Goal: Task Accomplishment & Management: Manage account settings

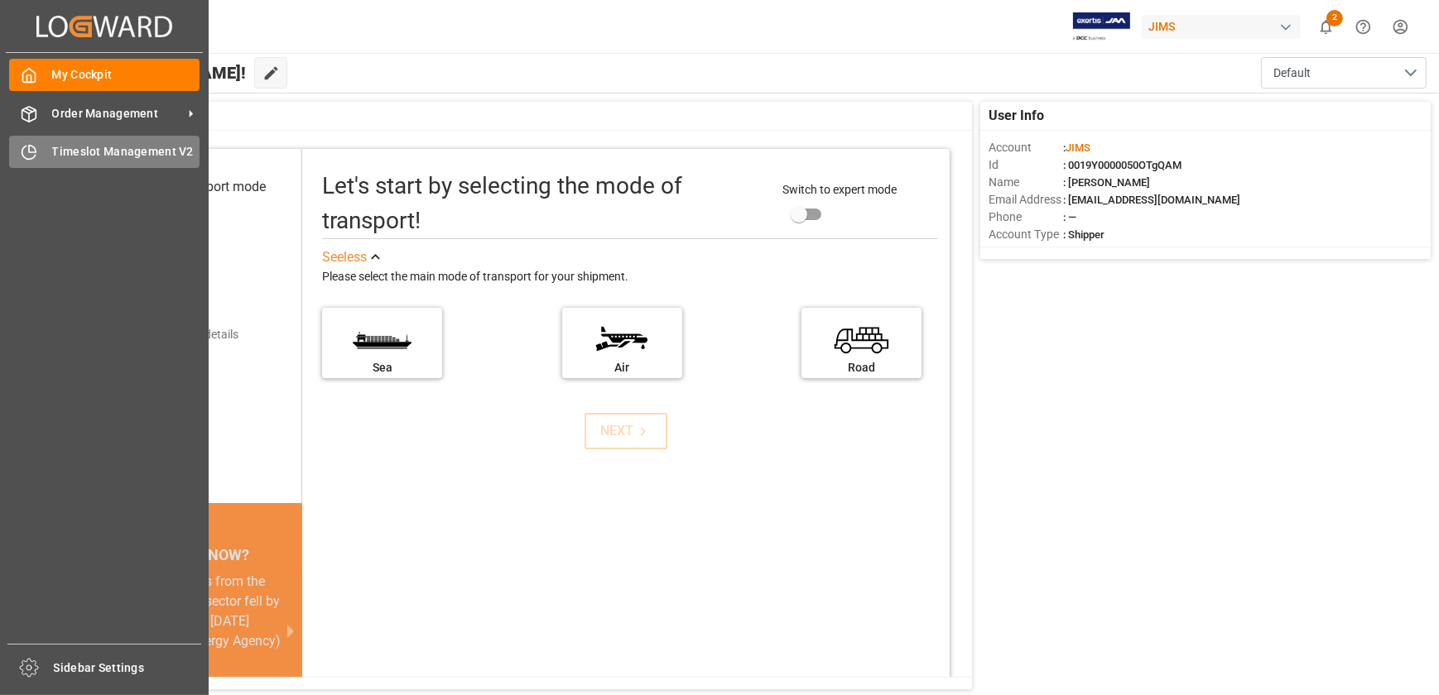
click at [32, 166] on div "Timeslot Management V2 Timeslot Management V2" at bounding box center [104, 152] width 190 height 32
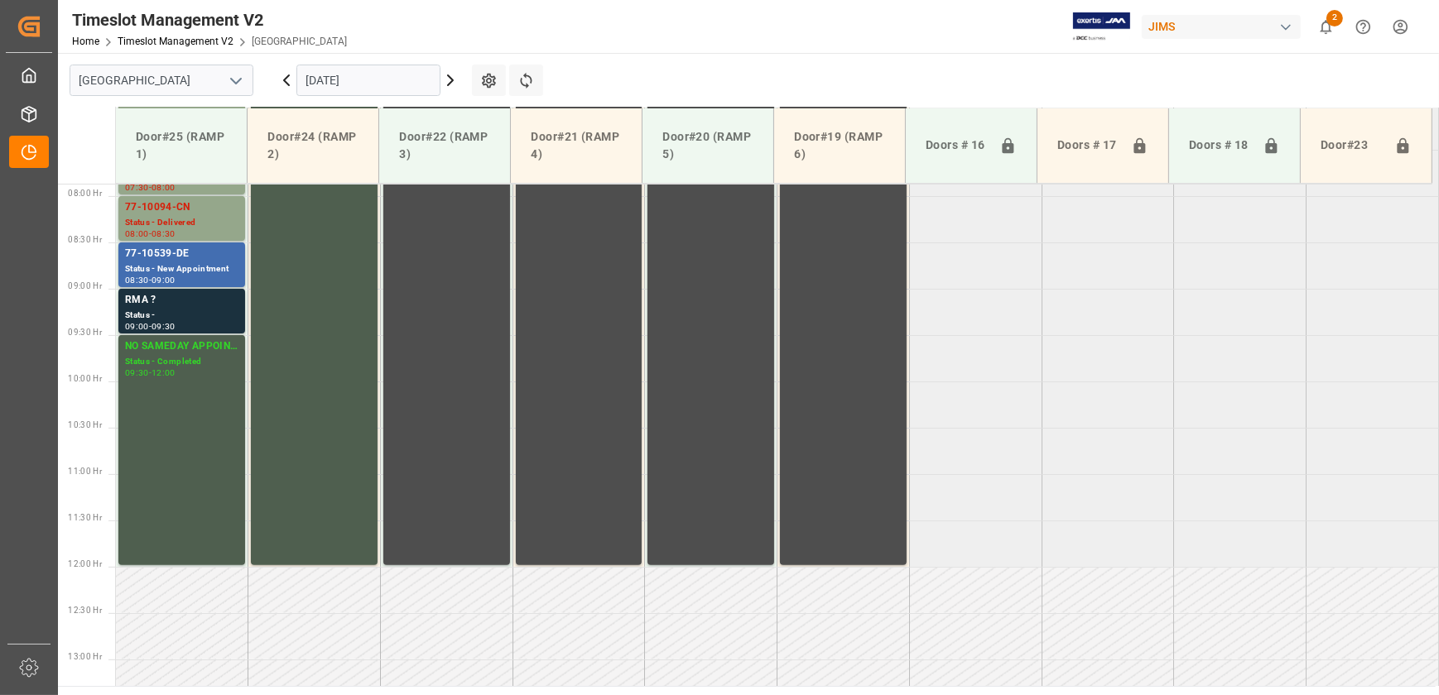
scroll to position [748, 0]
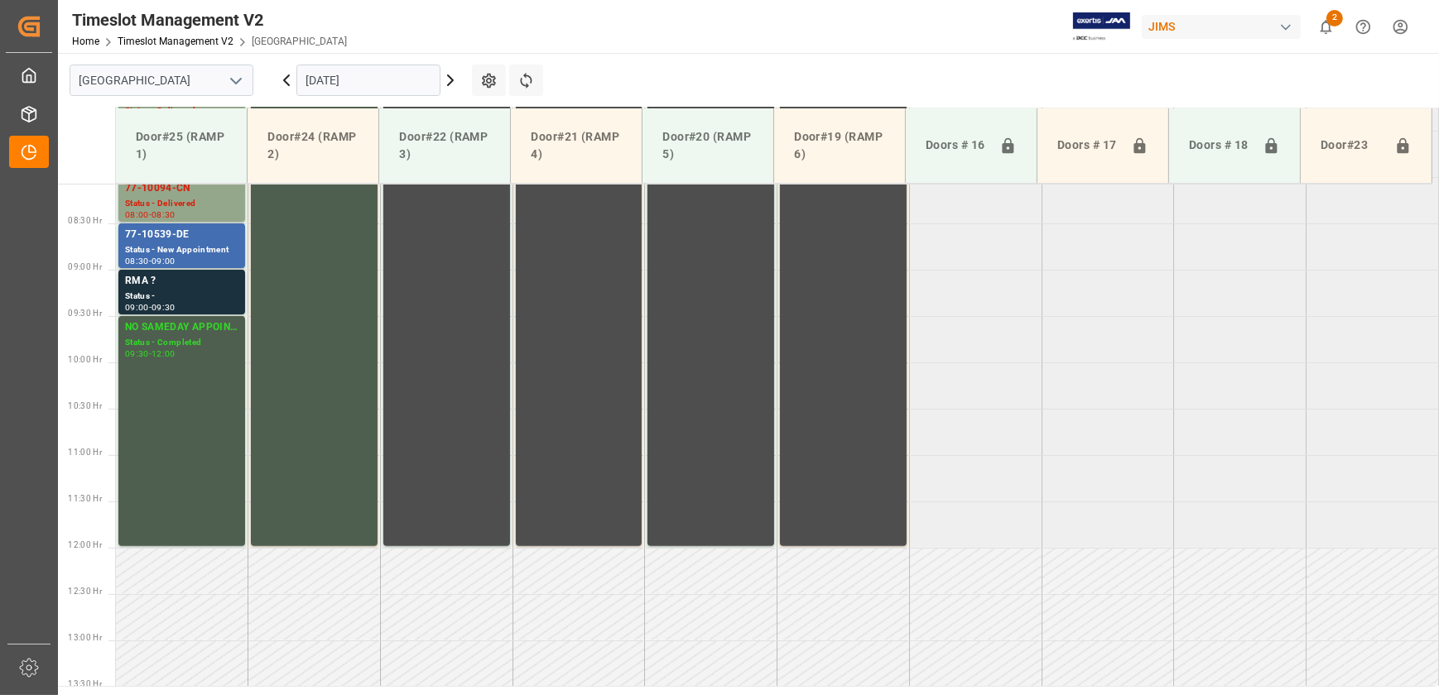
click at [450, 86] on icon at bounding box center [450, 80] width 20 height 20
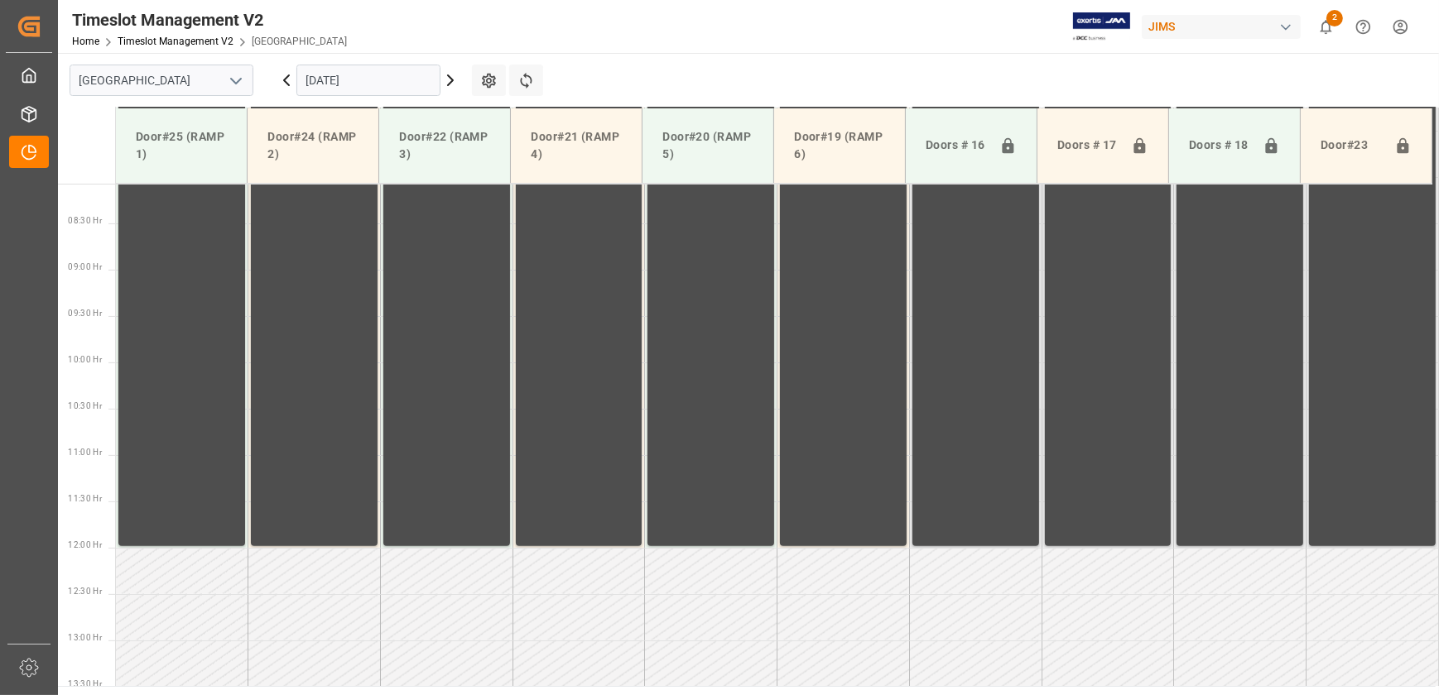
click at [450, 83] on icon at bounding box center [450, 80] width 5 height 10
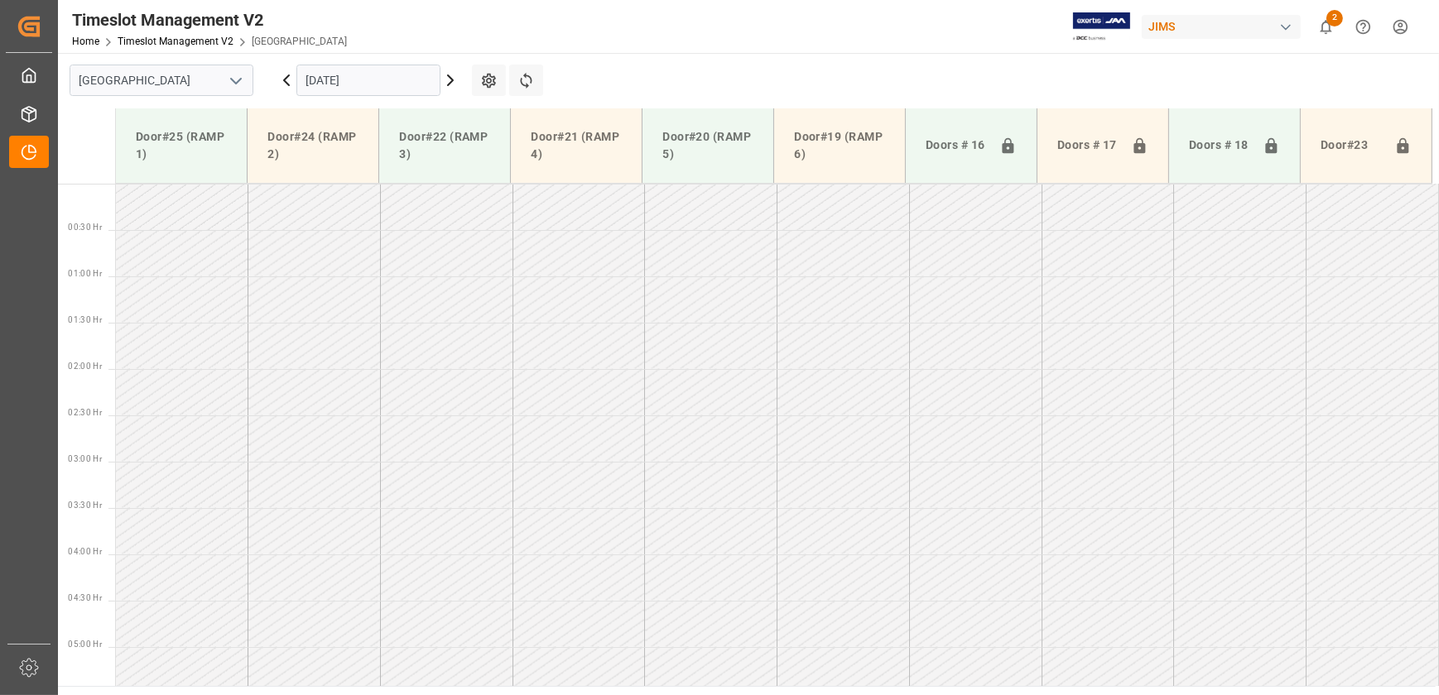
scroll to position [302, 0]
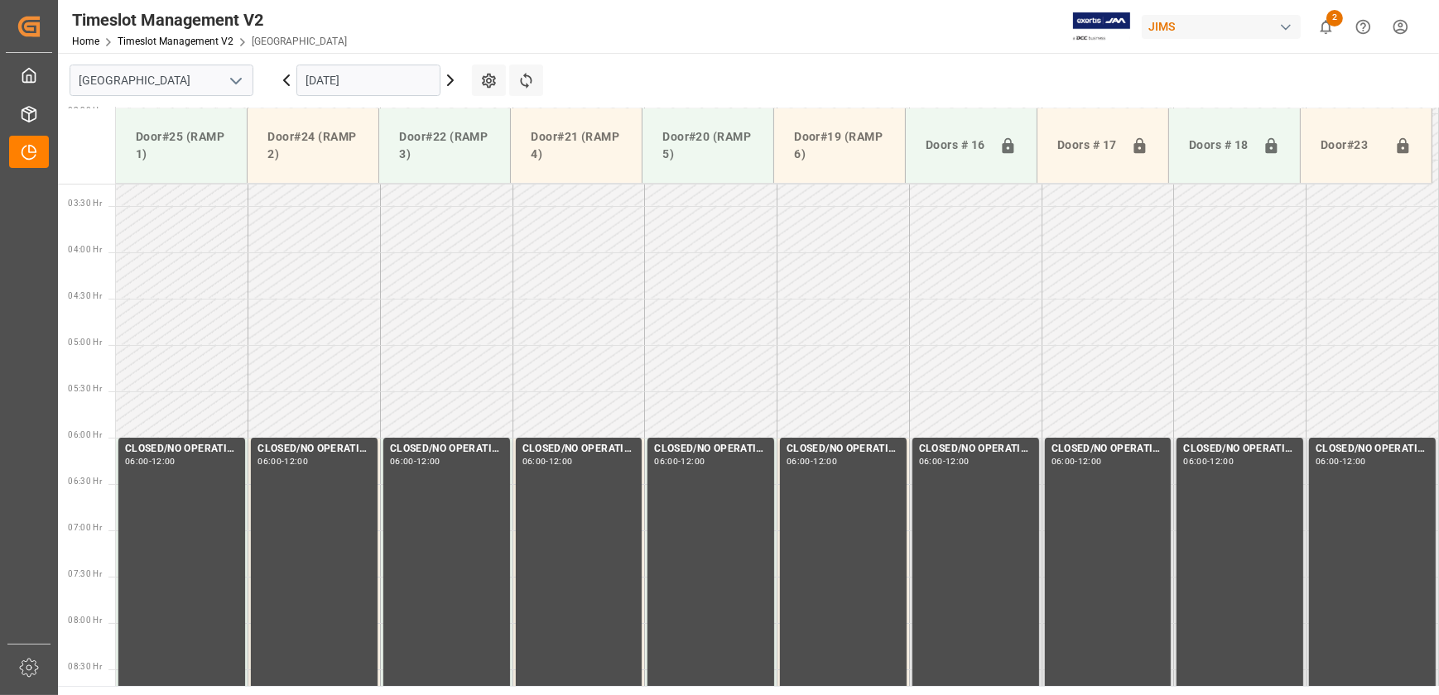
click at [450, 83] on icon at bounding box center [450, 80] width 5 height 10
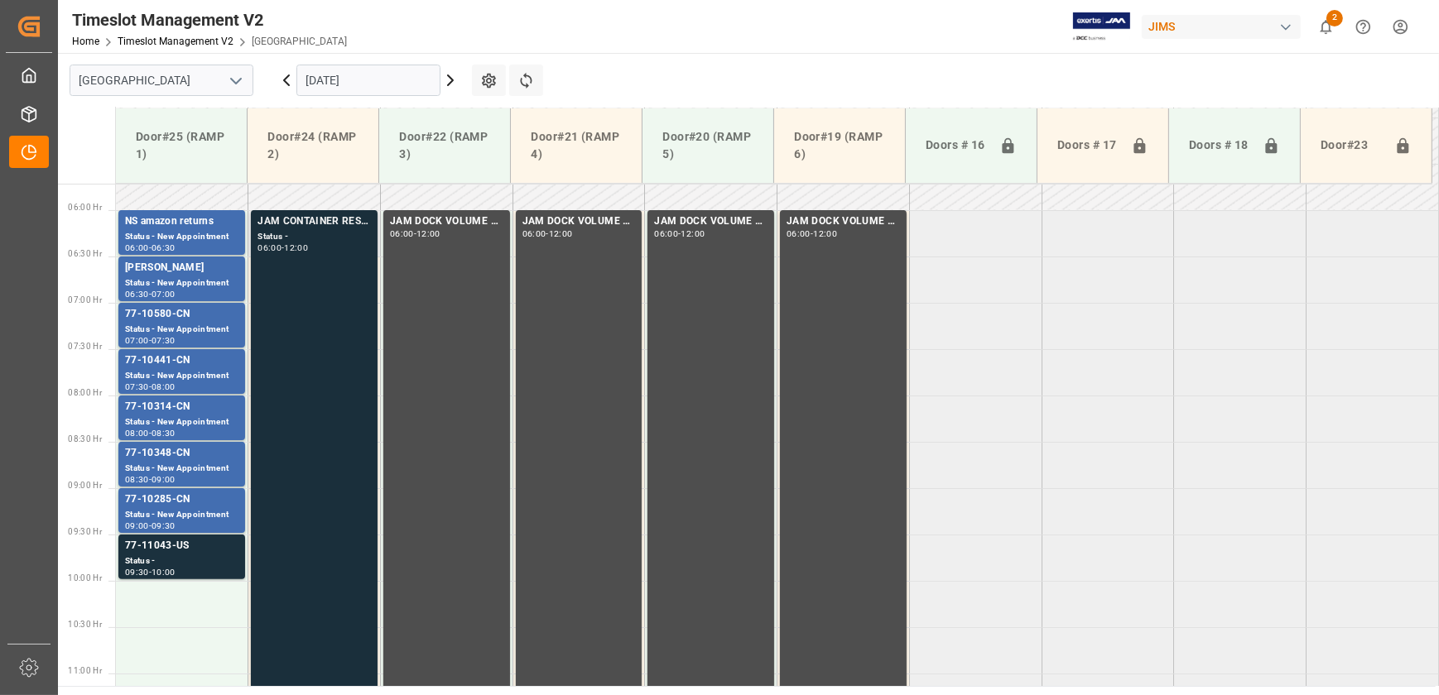
scroll to position [447, 0]
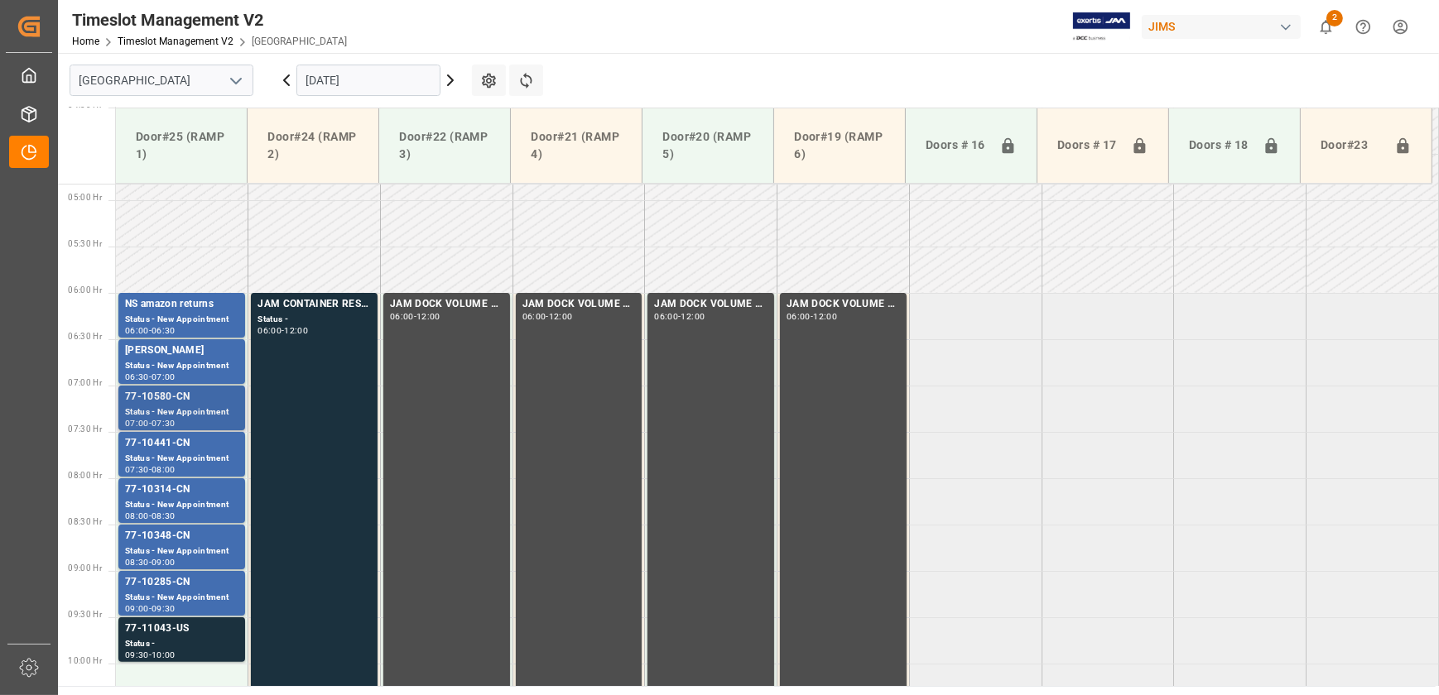
click at [189, 401] on div "77-10580-CN" at bounding box center [181, 397] width 113 height 17
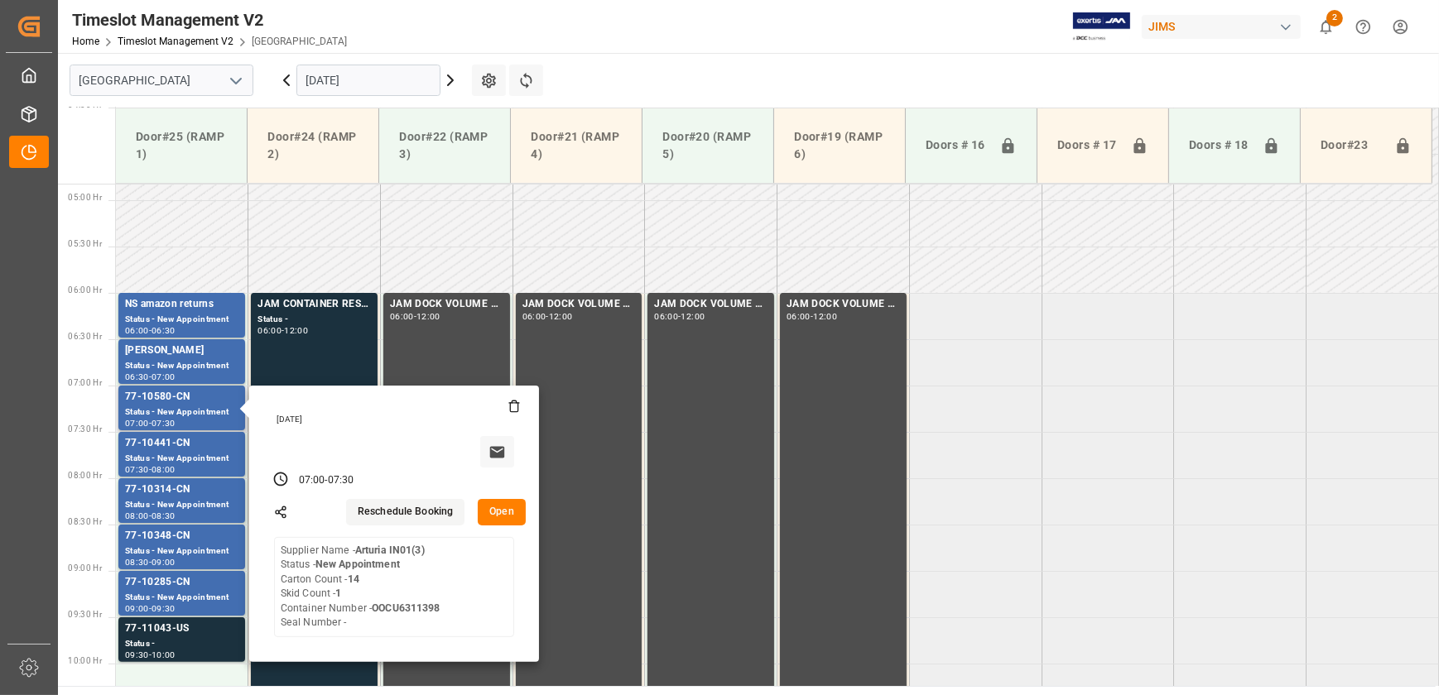
click at [506, 512] on button "Open" at bounding box center [502, 512] width 48 height 26
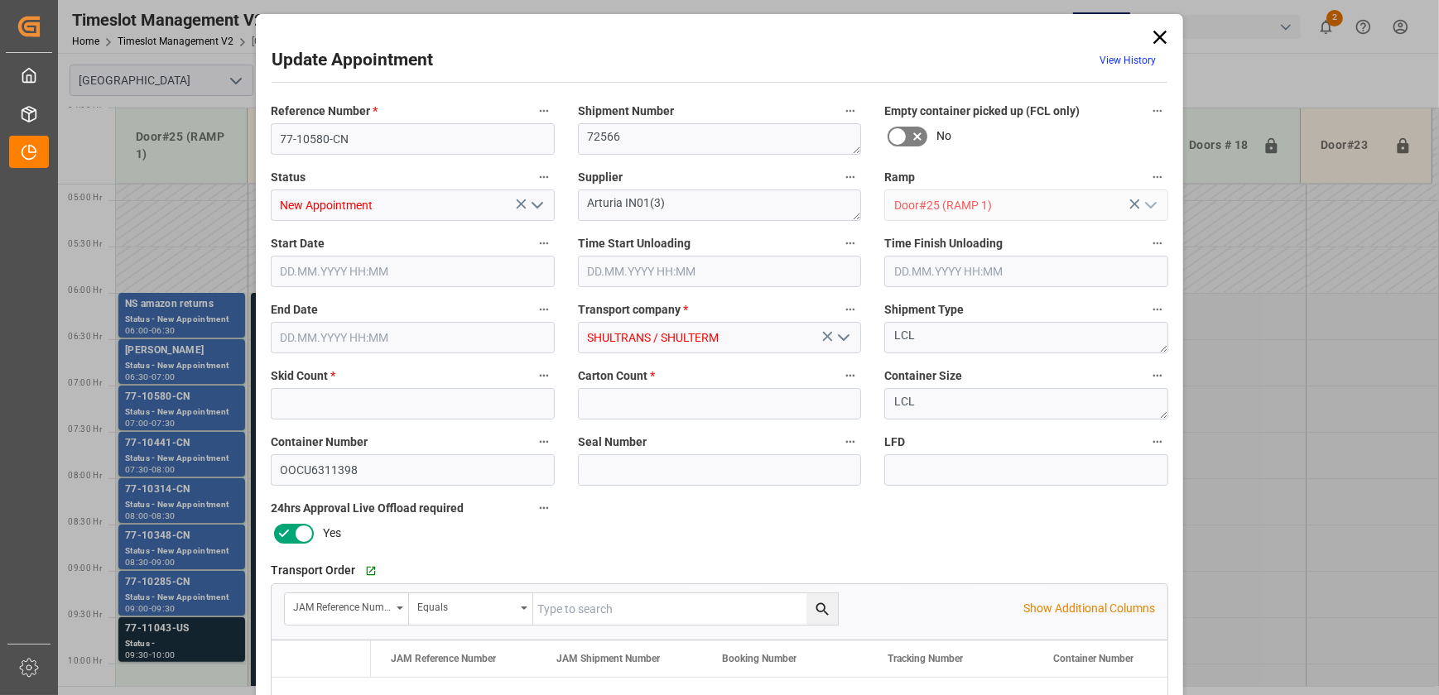
type input "1"
type input "14"
type input "[DATE] 07:00"
type input "[DATE] 07:30"
type input "[DATE] 11:38"
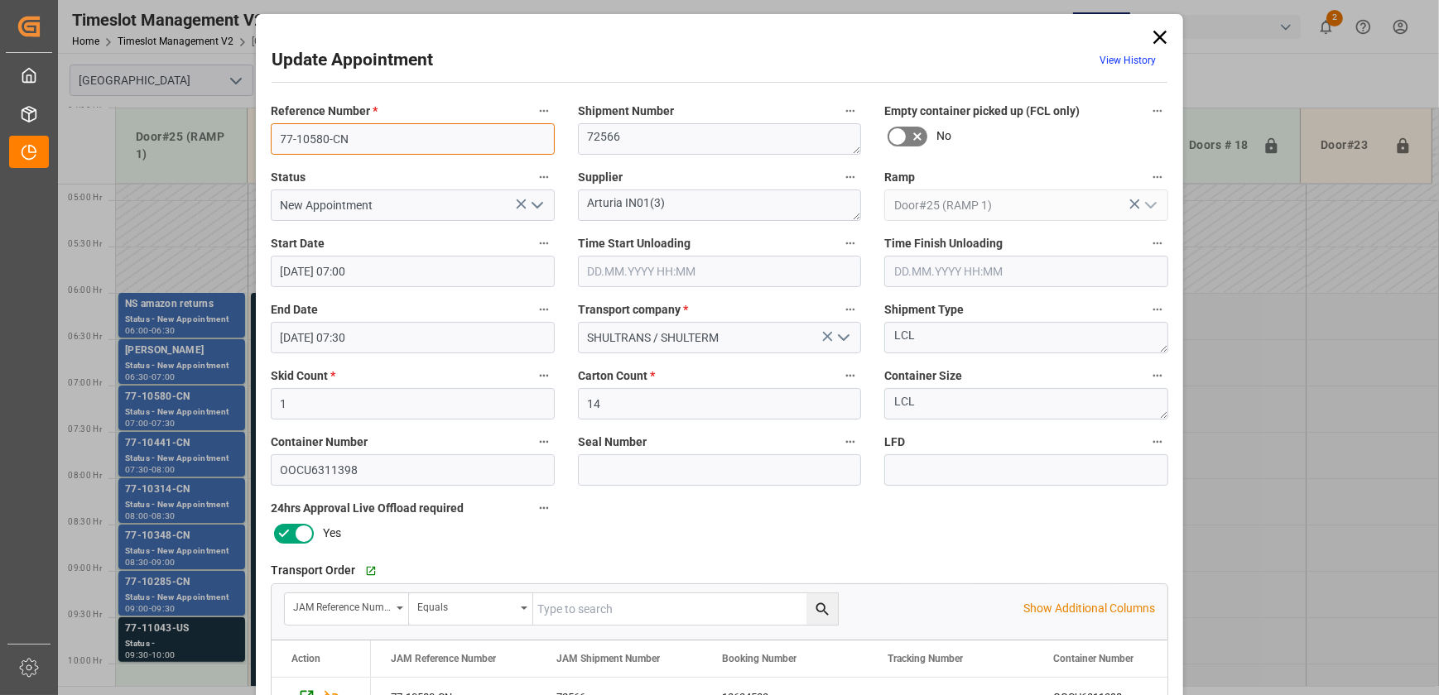
click at [367, 142] on input "77-10580-CN" at bounding box center [413, 138] width 284 height 31
click at [591, 206] on textarea "Arturia IN01(3)" at bounding box center [720, 205] width 284 height 31
click at [162, 445] on div "Update Appointment View History Reference Number * 77-10580-CN Shipment Number …" at bounding box center [719, 347] width 1439 height 695
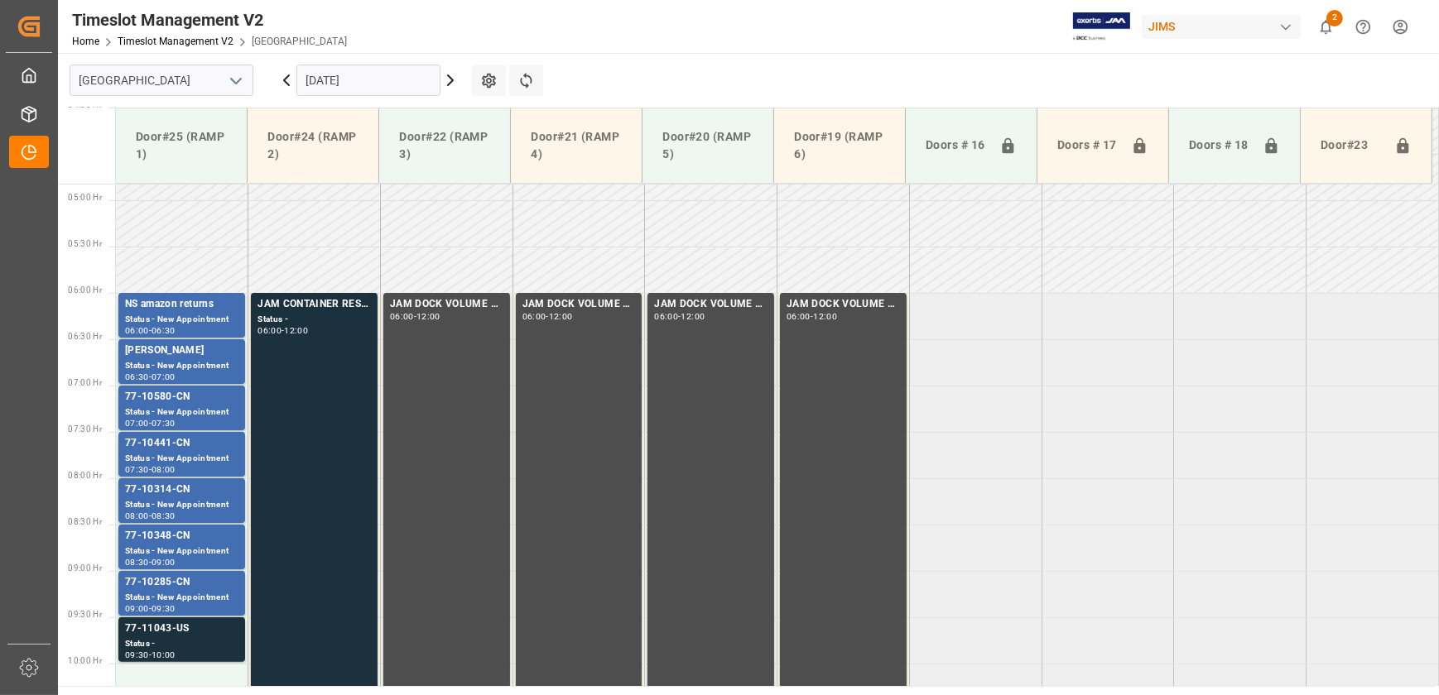
click at [162, 445] on div "77-10441-CN" at bounding box center [181, 443] width 113 height 17
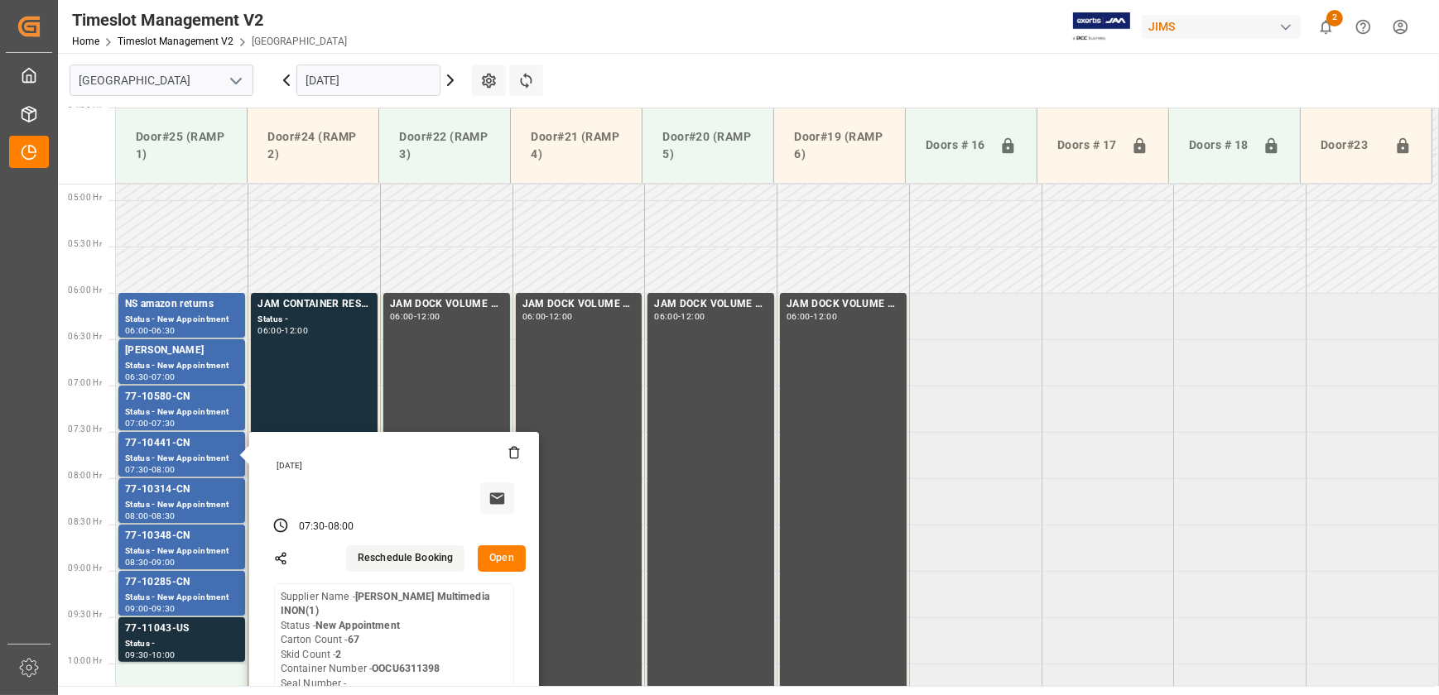
click at [497, 557] on button "Open" at bounding box center [502, 559] width 48 height 26
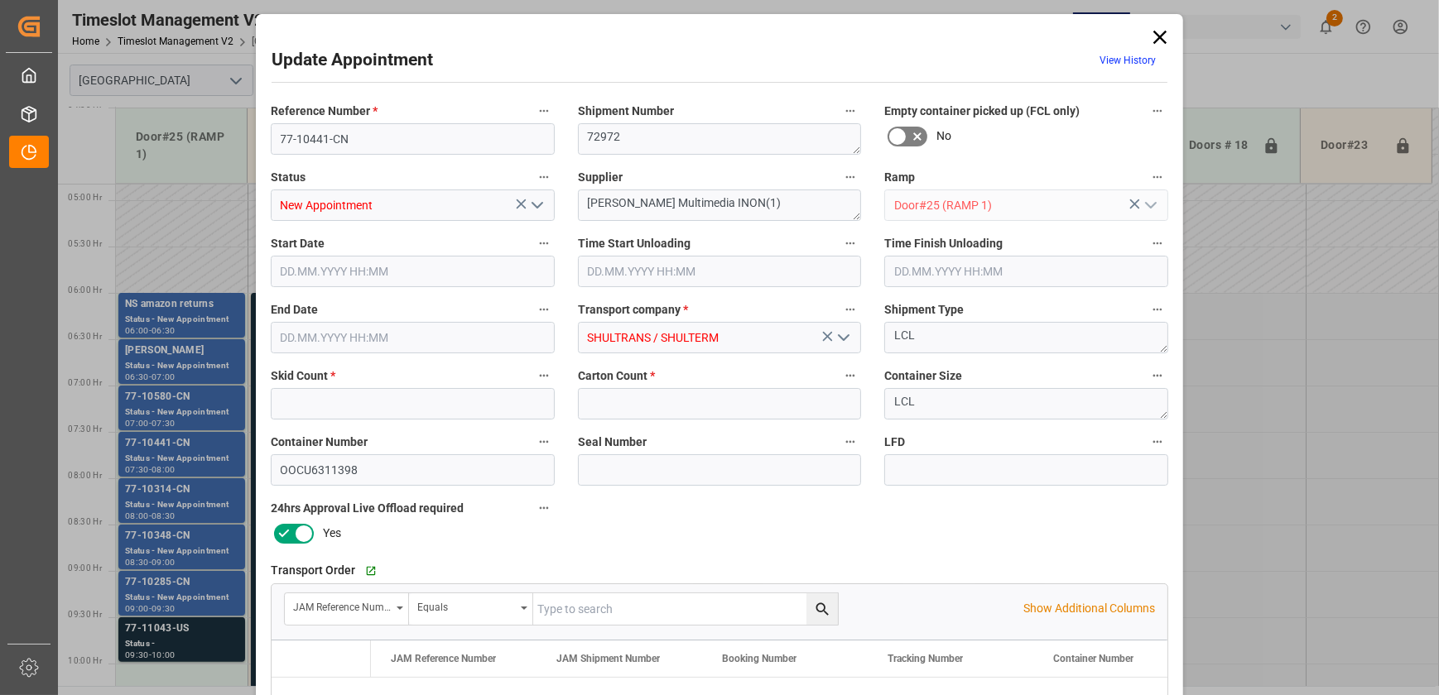
type input "2"
type input "67"
type input "[DATE] 07:30"
type input "[DATE] 08:00"
type input "[DATE] 11:39"
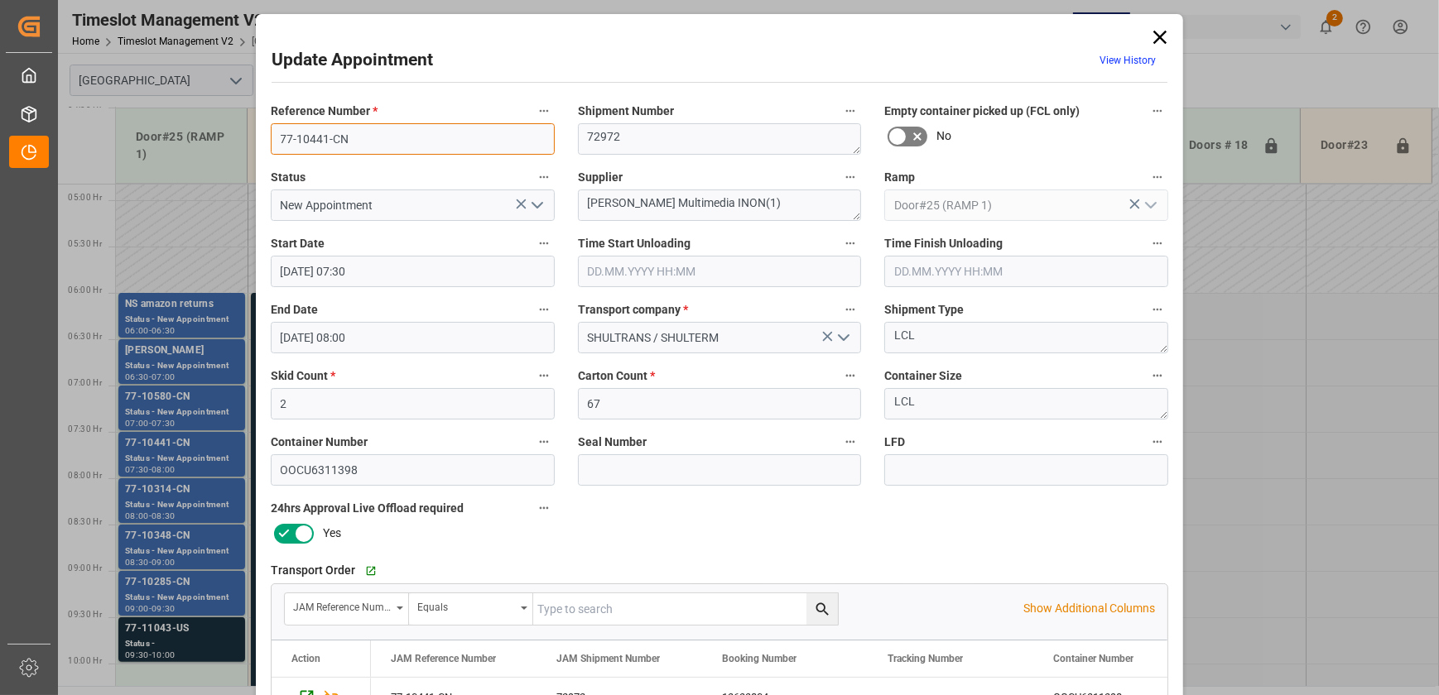
click at [353, 137] on input "77-10441-CN" at bounding box center [413, 138] width 284 height 31
click at [195, 412] on div "Update Appointment View History Reference Number * 77-10441-CN Shipment Number …" at bounding box center [719, 347] width 1439 height 695
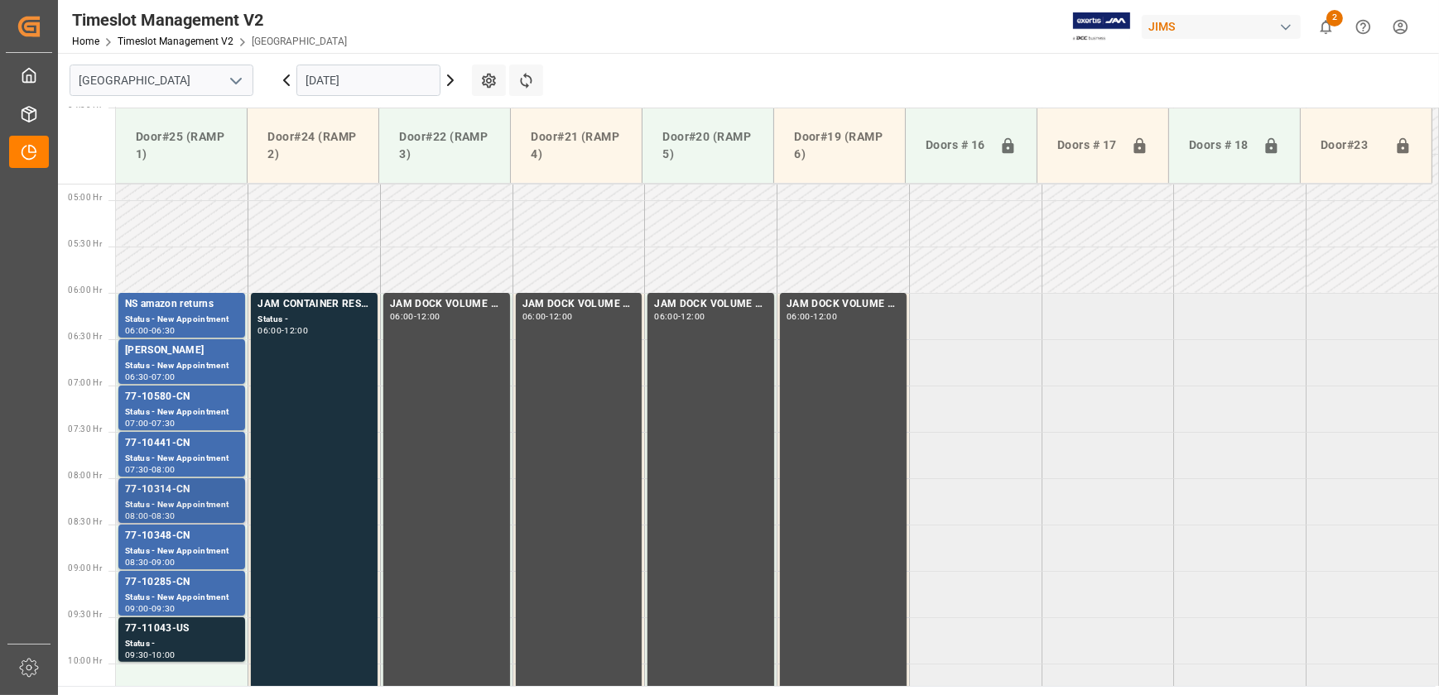
click at [165, 502] on div "Status - New Appointment" at bounding box center [181, 505] width 113 height 14
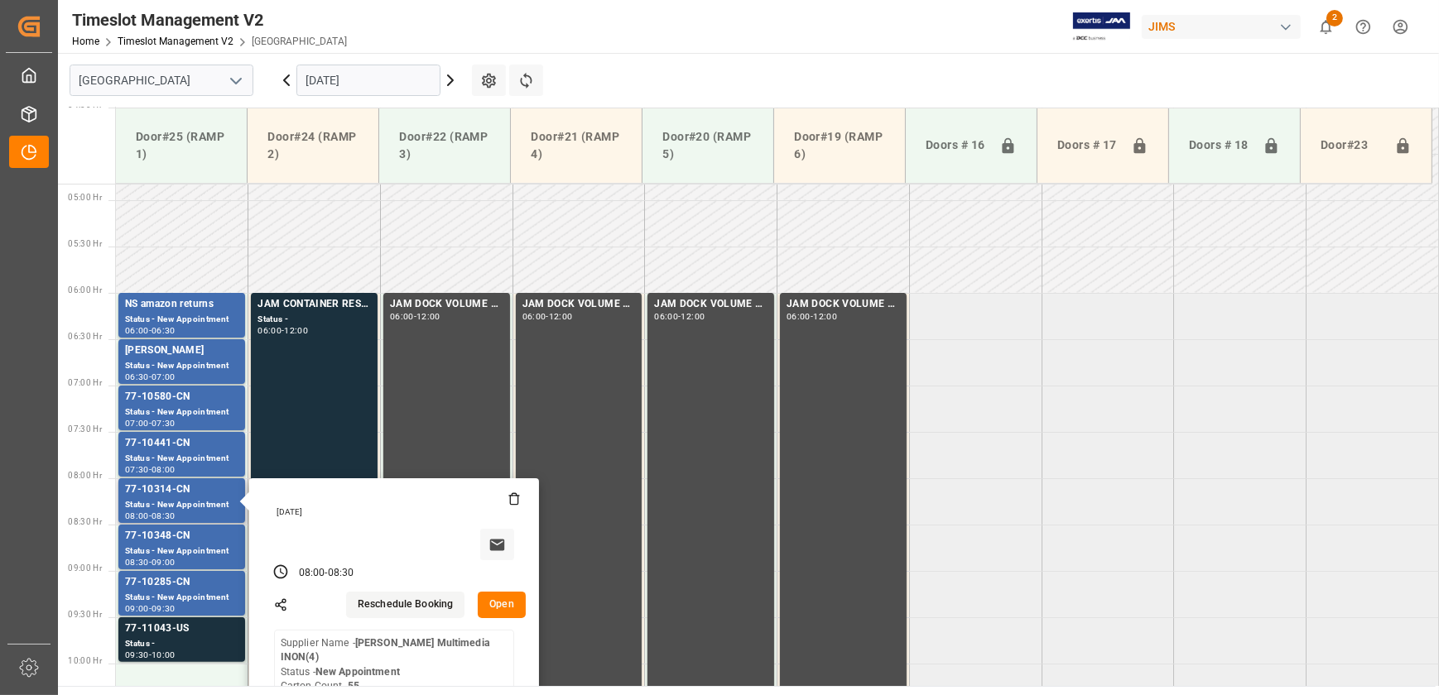
click at [499, 603] on button "Open" at bounding box center [502, 605] width 48 height 26
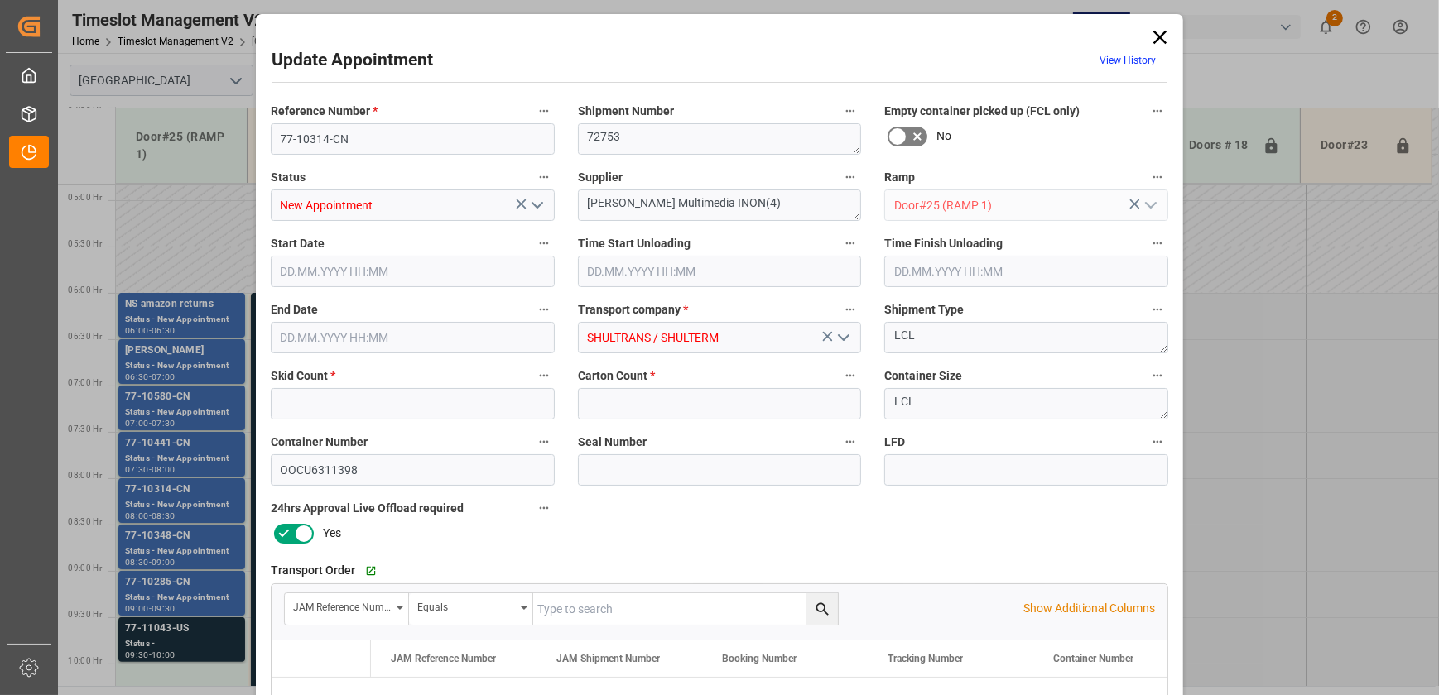
type input "2"
type input "55"
type input "[DATE] 08:00"
type input "[DATE] 08:30"
type input "[DATE] 11:39"
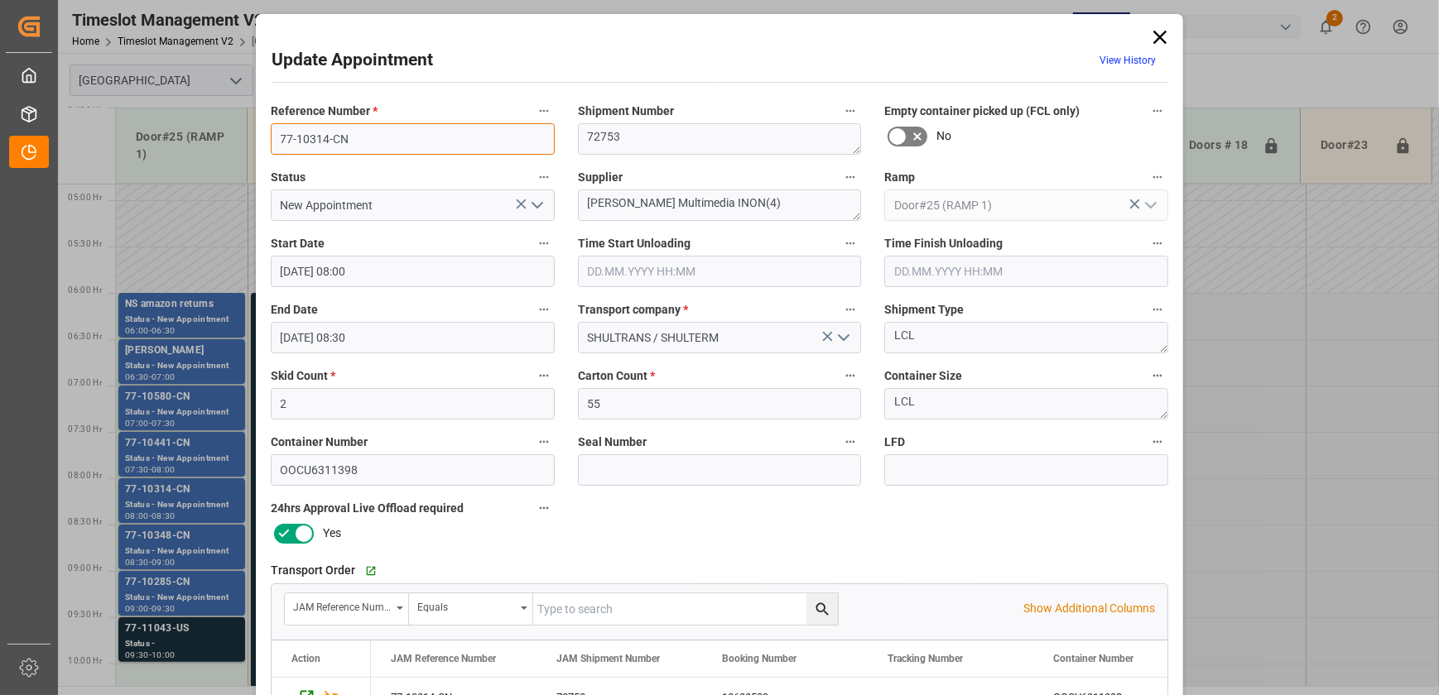
click at [375, 134] on input "77-10314-CN" at bounding box center [413, 138] width 284 height 31
click at [174, 502] on div "Update Appointment View History Reference Number * 77-10314-CN Shipment Number …" at bounding box center [719, 347] width 1439 height 695
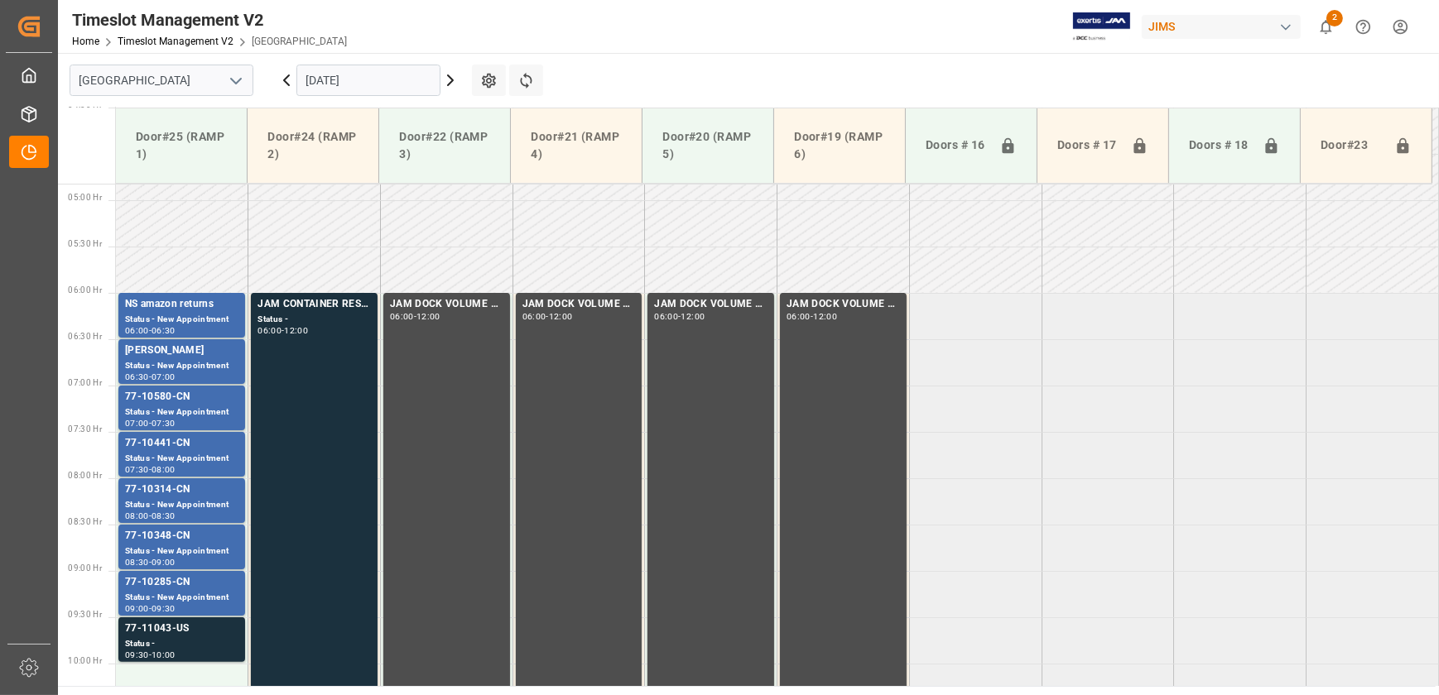
click at [174, 502] on div "Status - New Appointment" at bounding box center [181, 505] width 113 height 14
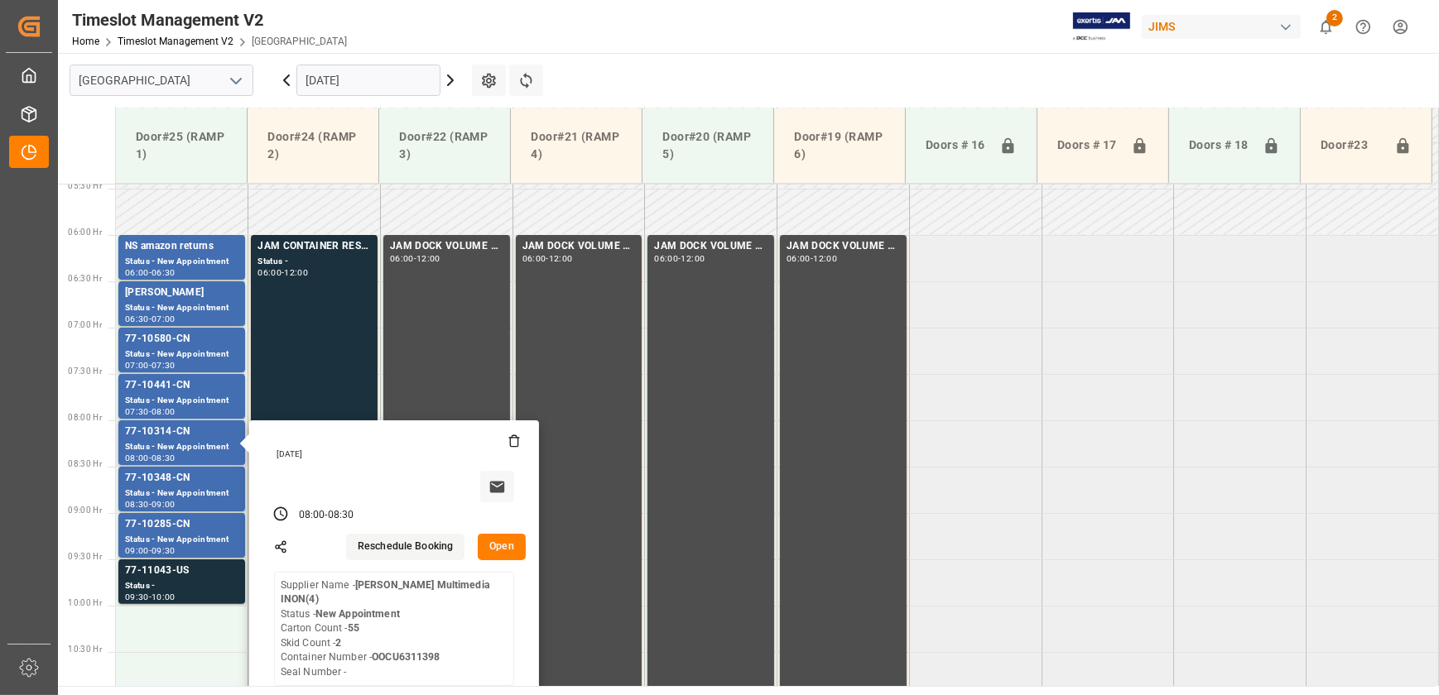
scroll to position [598, 0]
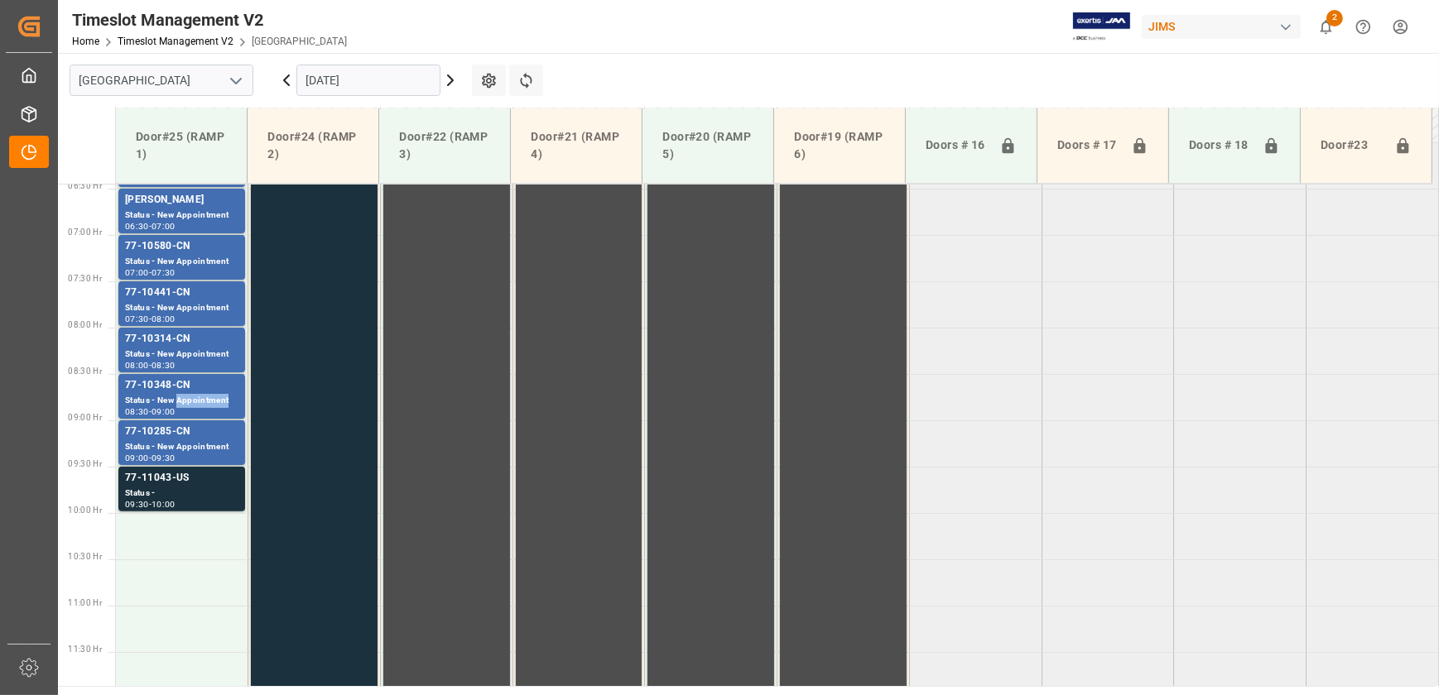
click at [224, 396] on div "Status - New Appointment" at bounding box center [181, 401] width 113 height 14
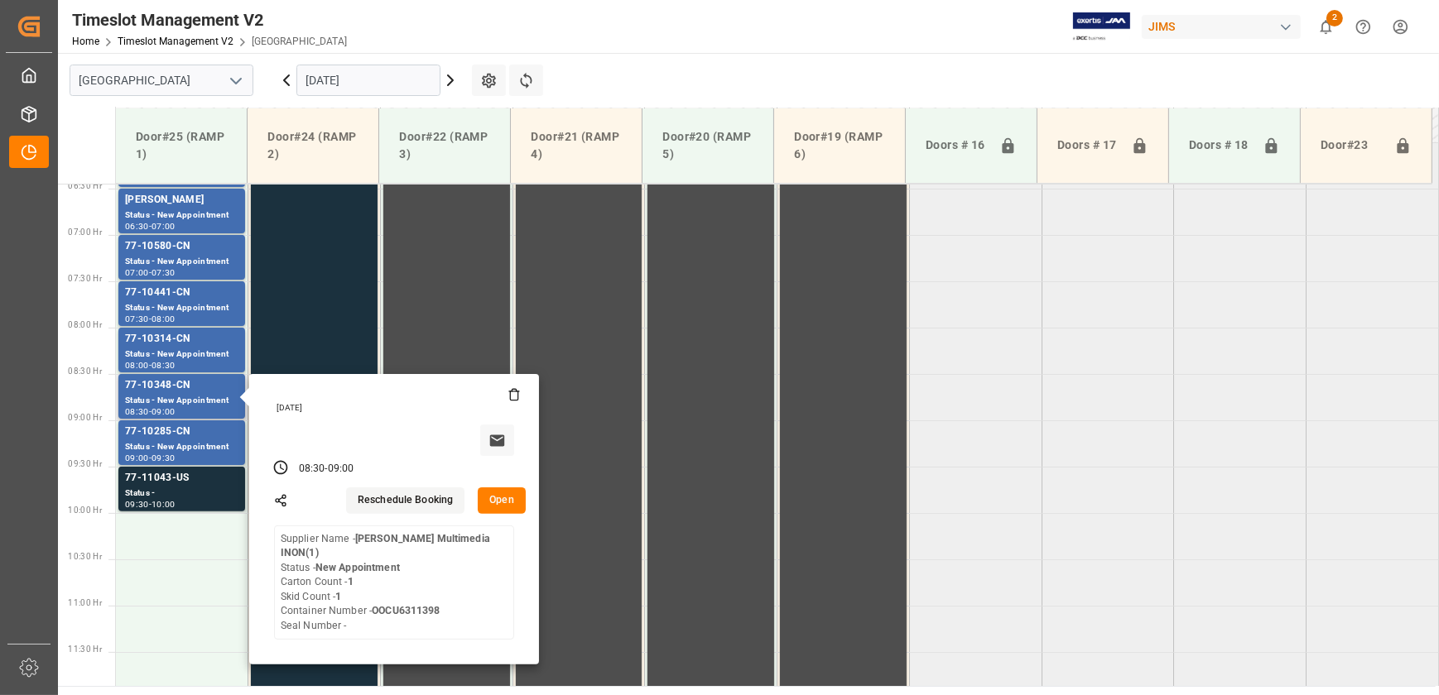
click at [497, 502] on button "Open" at bounding box center [502, 501] width 48 height 26
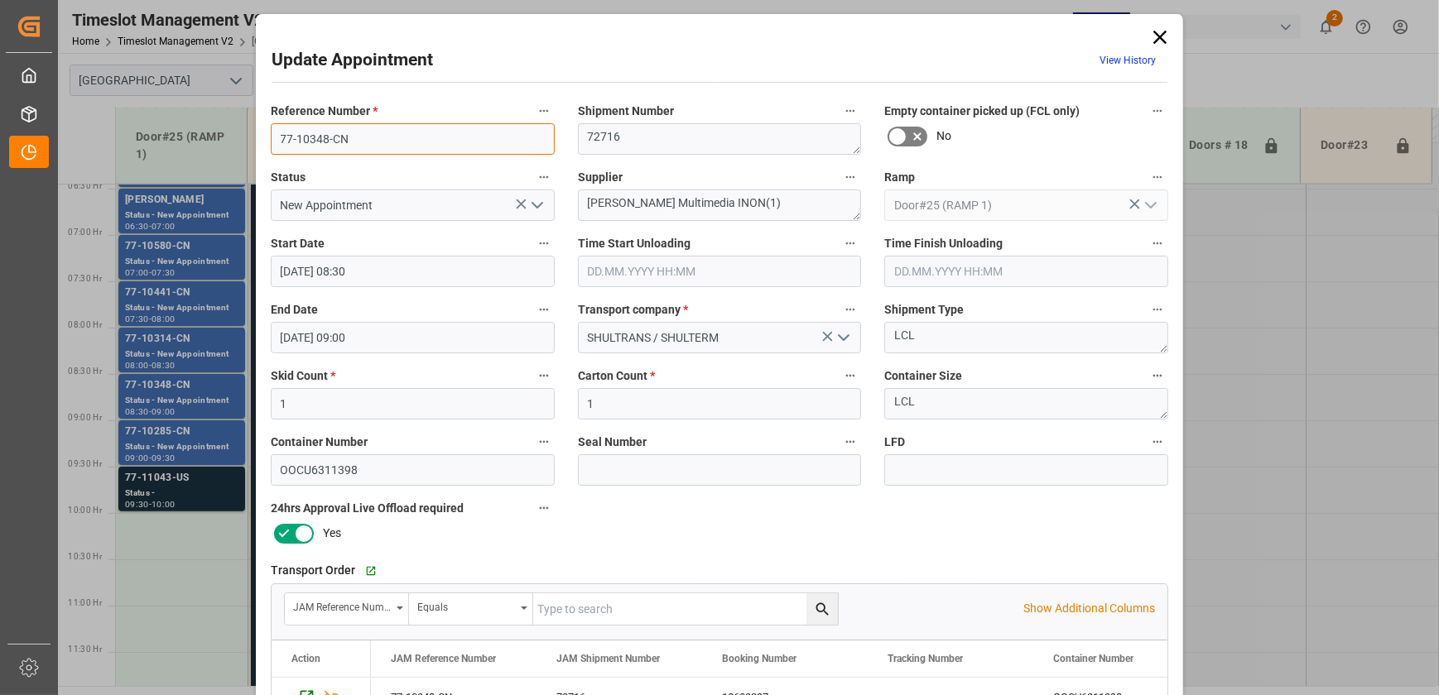
click at [331, 127] on input "77-10348-CN" at bounding box center [413, 138] width 284 height 31
click at [178, 437] on div "Update Appointment View History Reference Number * 77-10348-CN Shipment Number …" at bounding box center [719, 347] width 1439 height 695
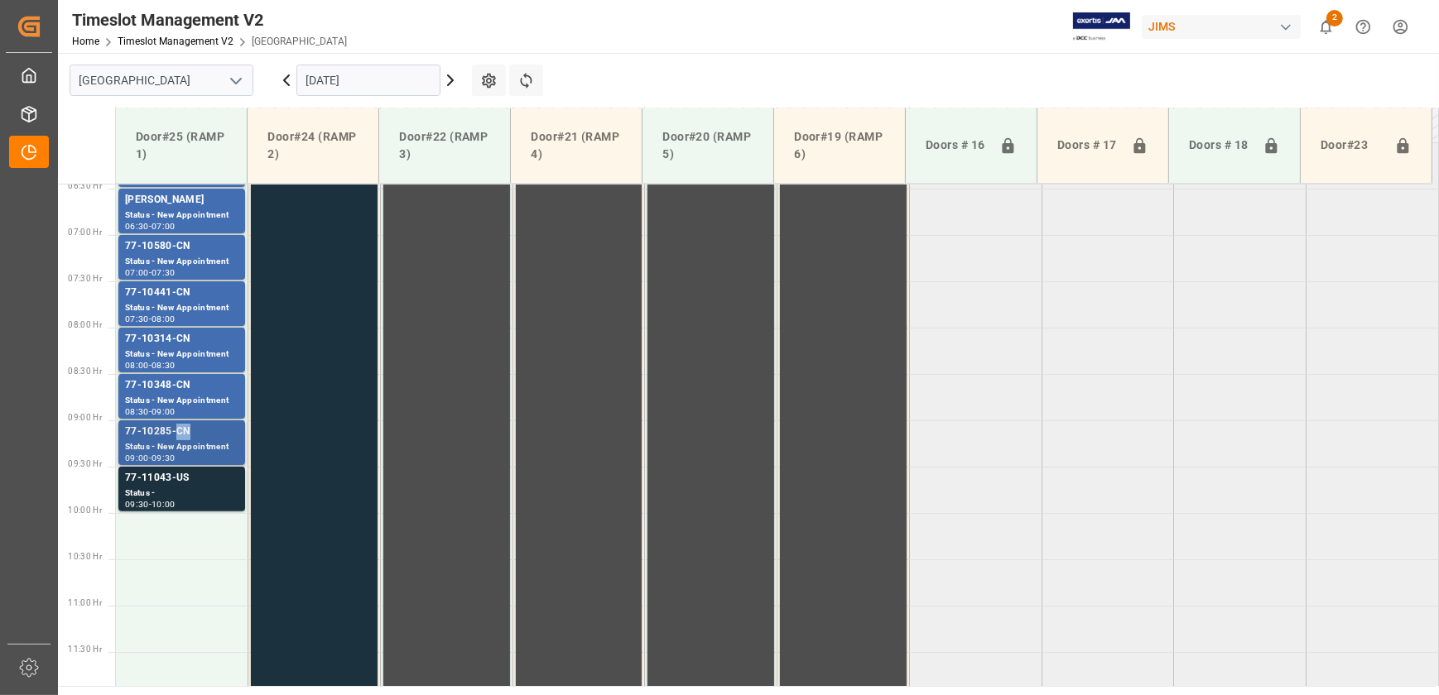
click at [180, 436] on div "77-10285-CN" at bounding box center [181, 432] width 113 height 17
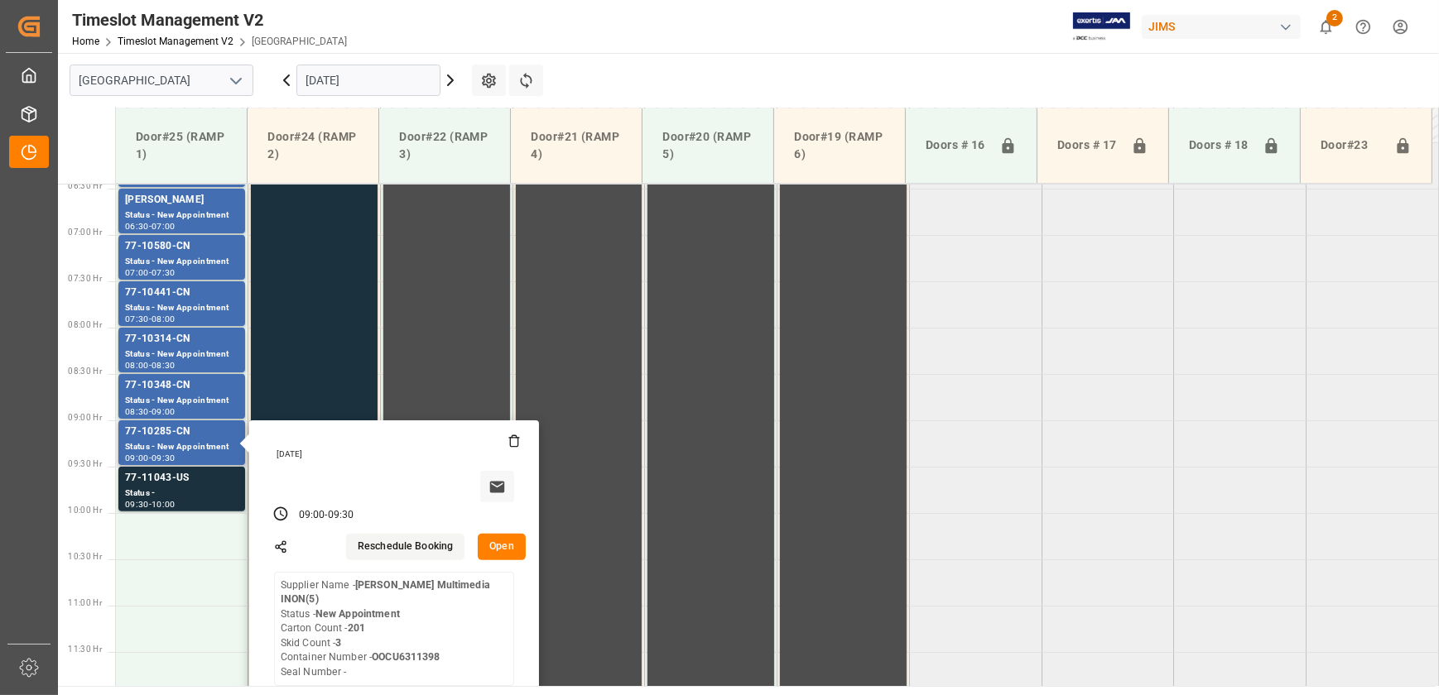
click at [505, 552] on button "Open" at bounding box center [502, 547] width 48 height 26
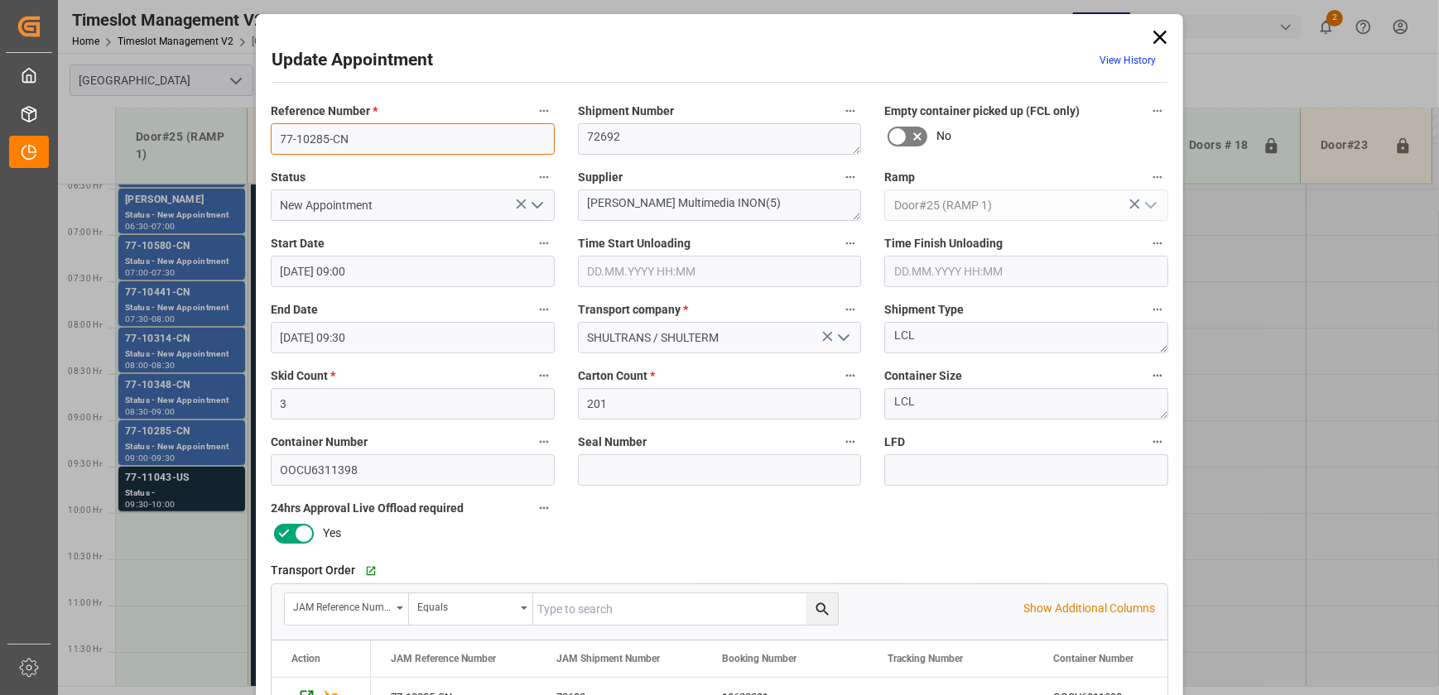
click at [383, 144] on input "77-10285-CN" at bounding box center [413, 138] width 284 height 31
click at [157, 473] on div "Update Appointment View History Reference Number * 77-10285-CN Shipment Number …" at bounding box center [719, 347] width 1439 height 695
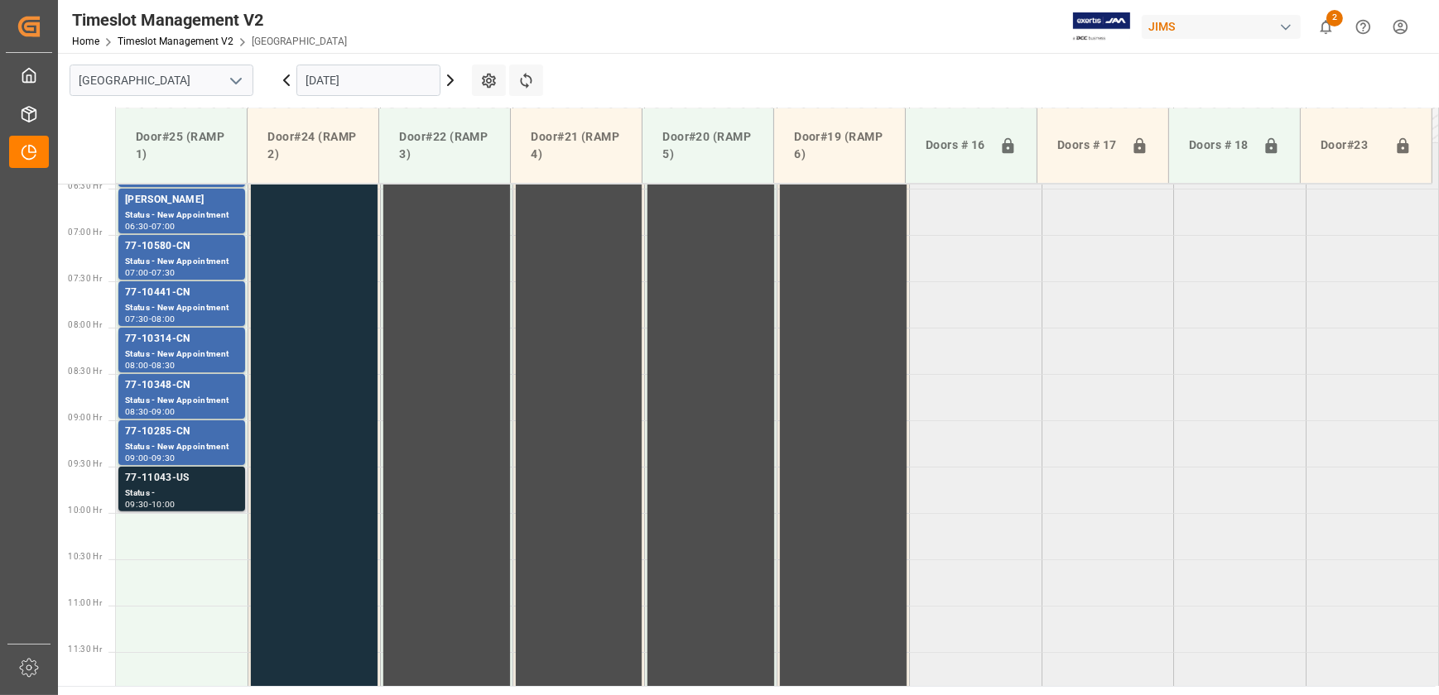
click at [161, 480] on div "77-11043-US" at bounding box center [181, 478] width 113 height 17
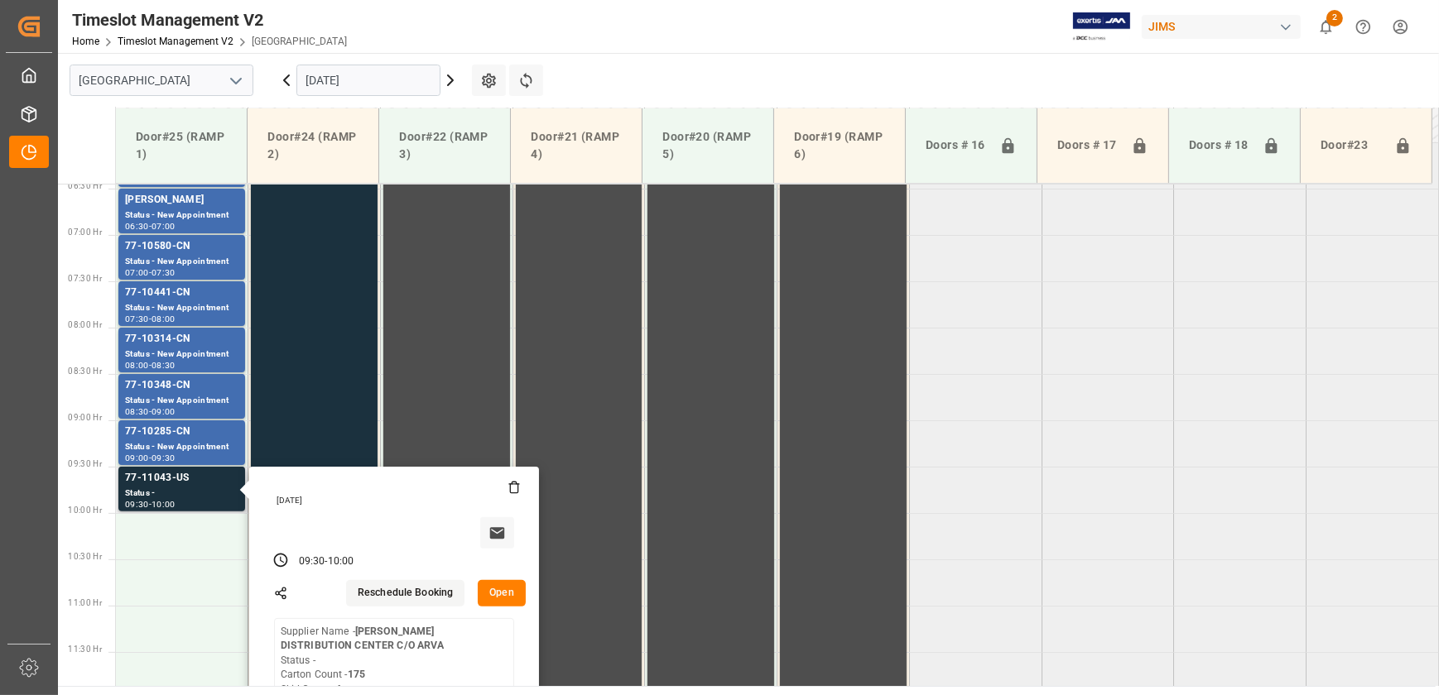
click at [507, 600] on button "Open" at bounding box center [502, 593] width 48 height 26
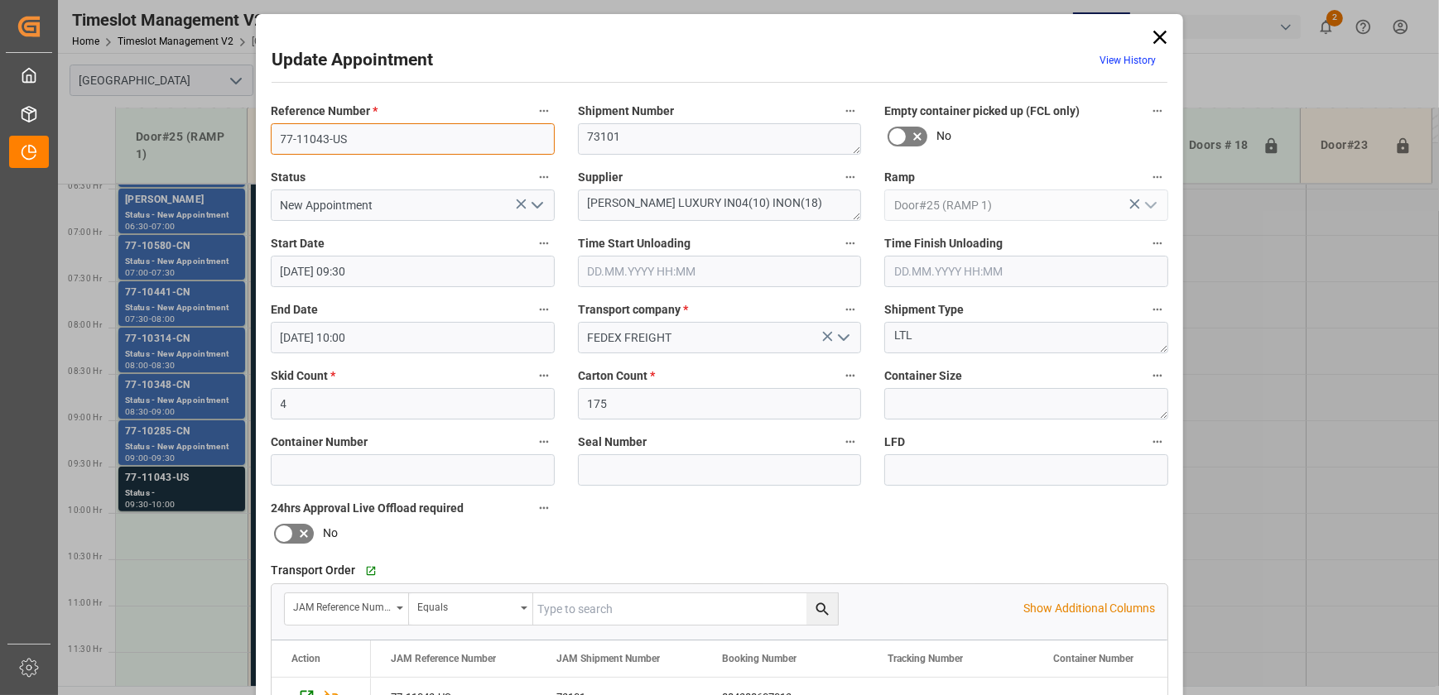
click at [370, 142] on input "77-11043-US" at bounding box center [413, 138] width 284 height 31
drag, startPoint x: 679, startPoint y: 200, endPoint x: 519, endPoint y: 200, distance: 159.8
click at [519, 200] on div "Reference Number * 77-11043-US Shipment Number 73101 Empty container picked up …" at bounding box center [719, 511] width 921 height 834
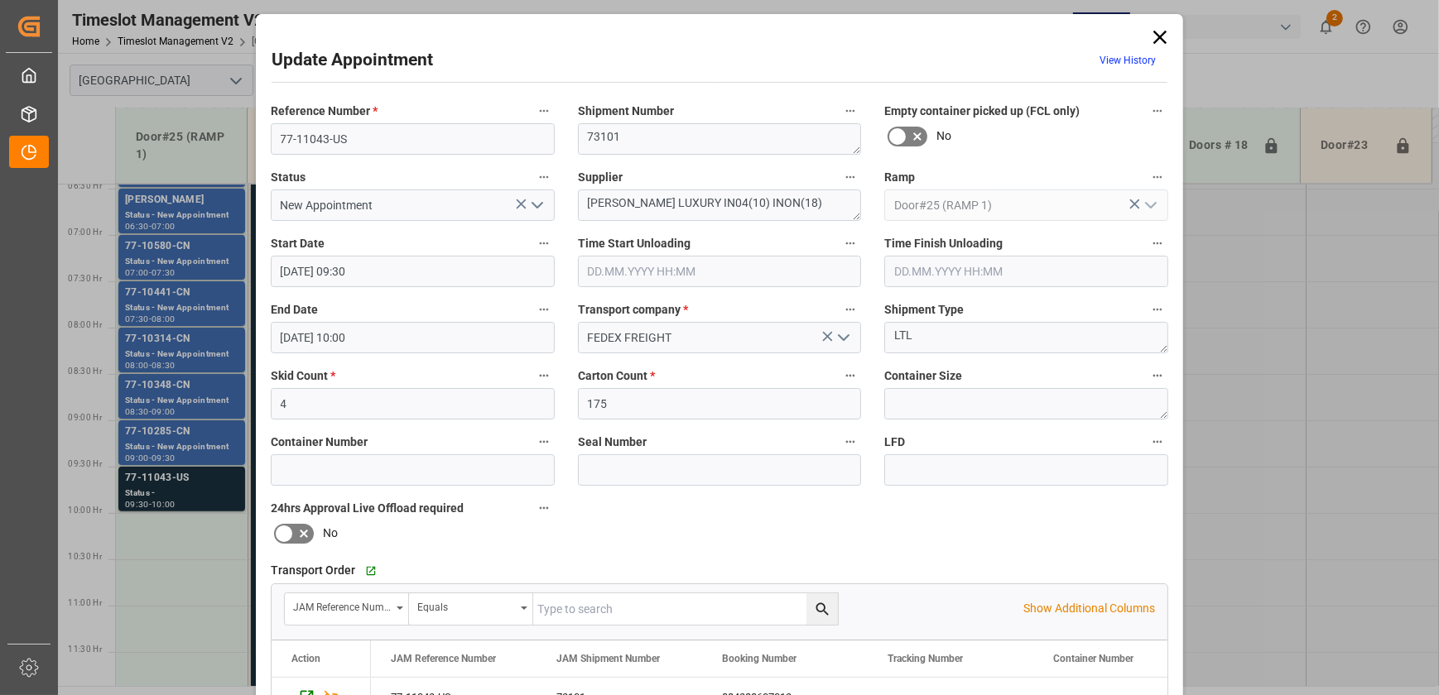
drag, startPoint x: 1151, startPoint y: 38, endPoint x: 1135, endPoint y: 51, distance: 20.6
click at [1151, 38] on icon at bounding box center [1159, 37] width 23 height 23
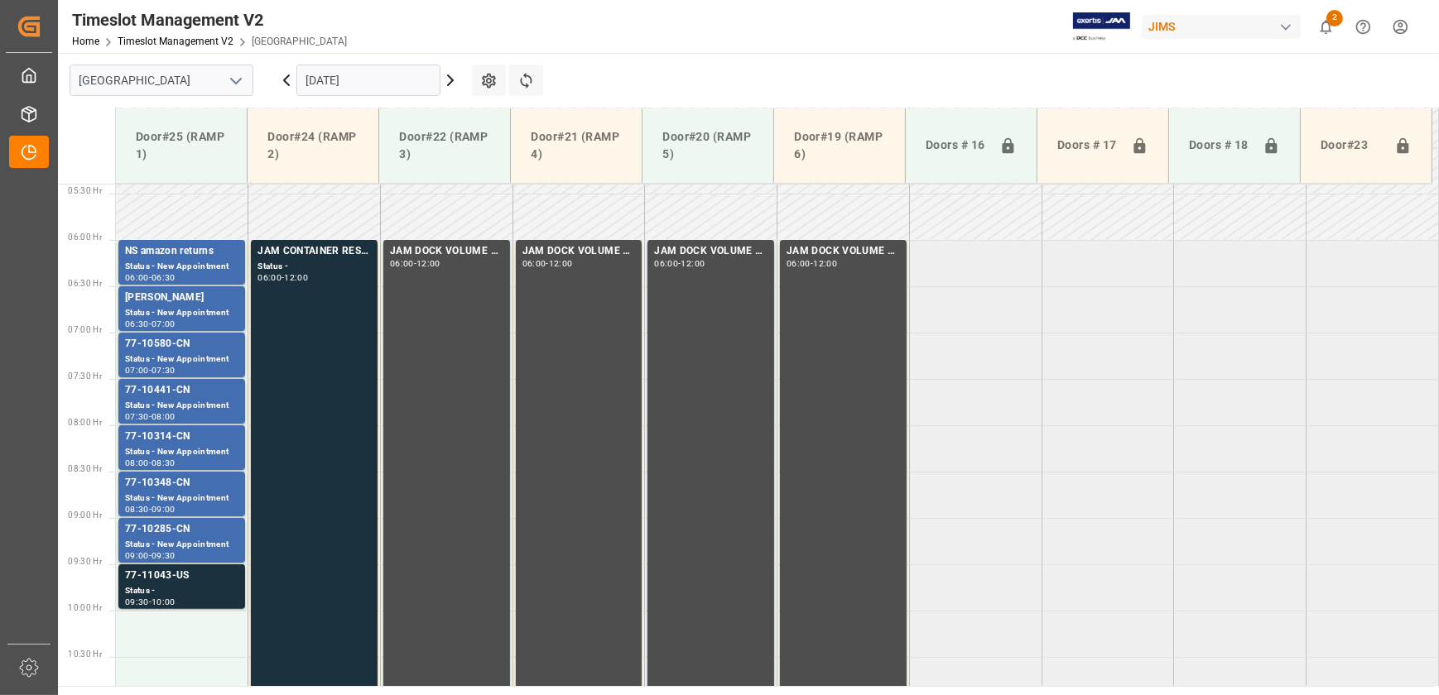
scroll to position [522, 0]
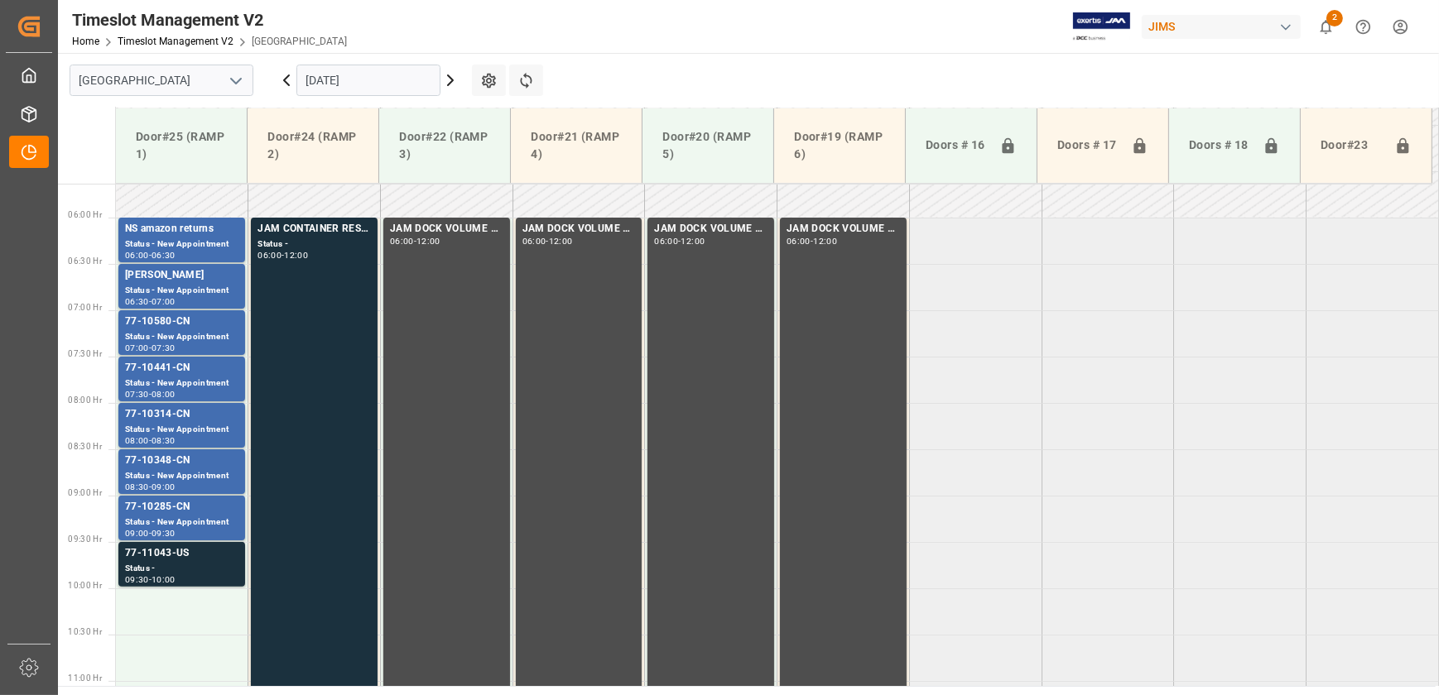
click at [281, 81] on icon at bounding box center [286, 80] width 20 height 20
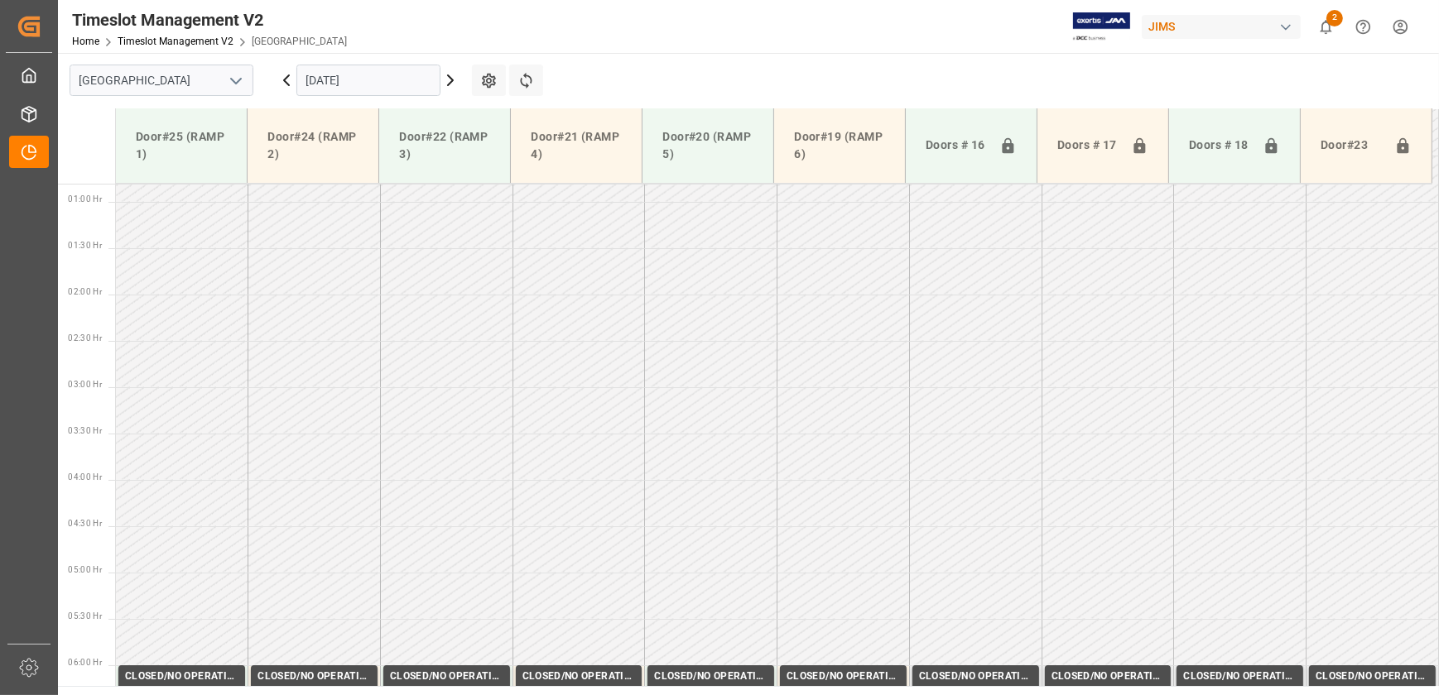
click at [372, 69] on input "[DATE]" at bounding box center [368, 80] width 144 height 31
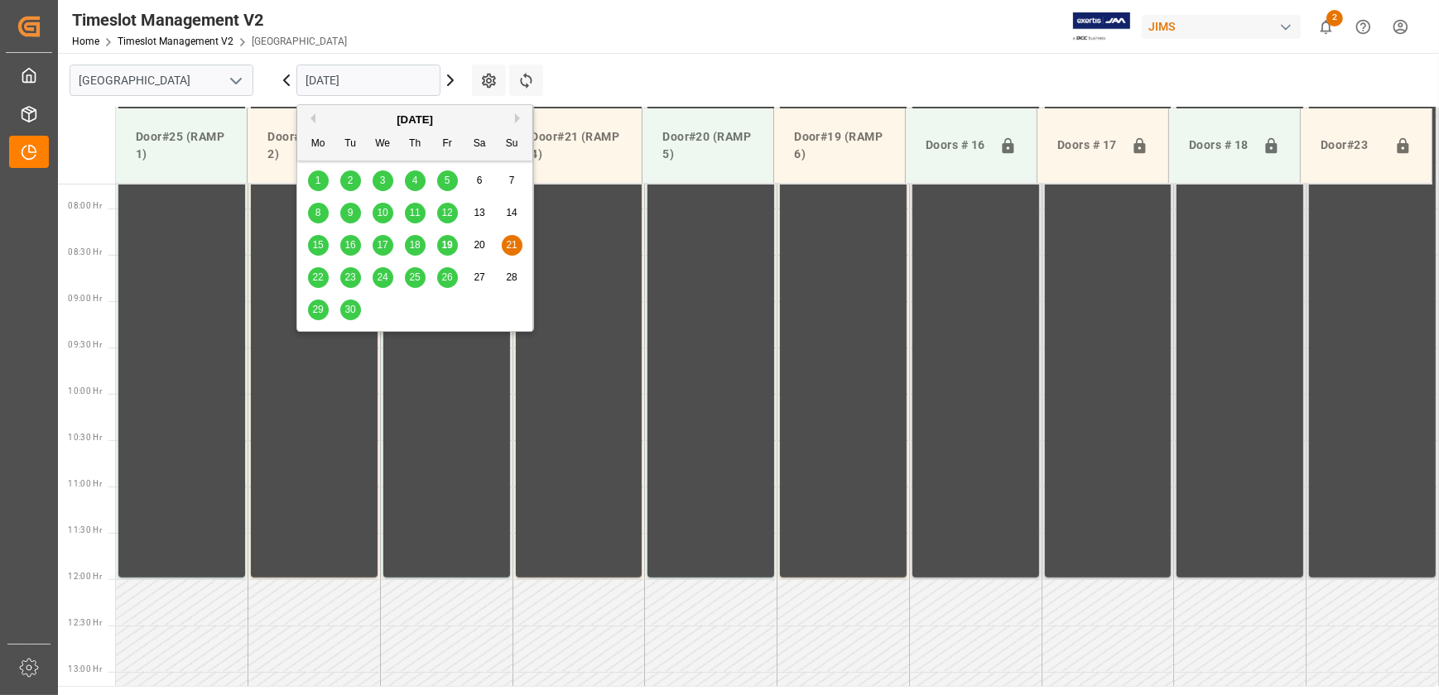
scroll to position [748, 0]
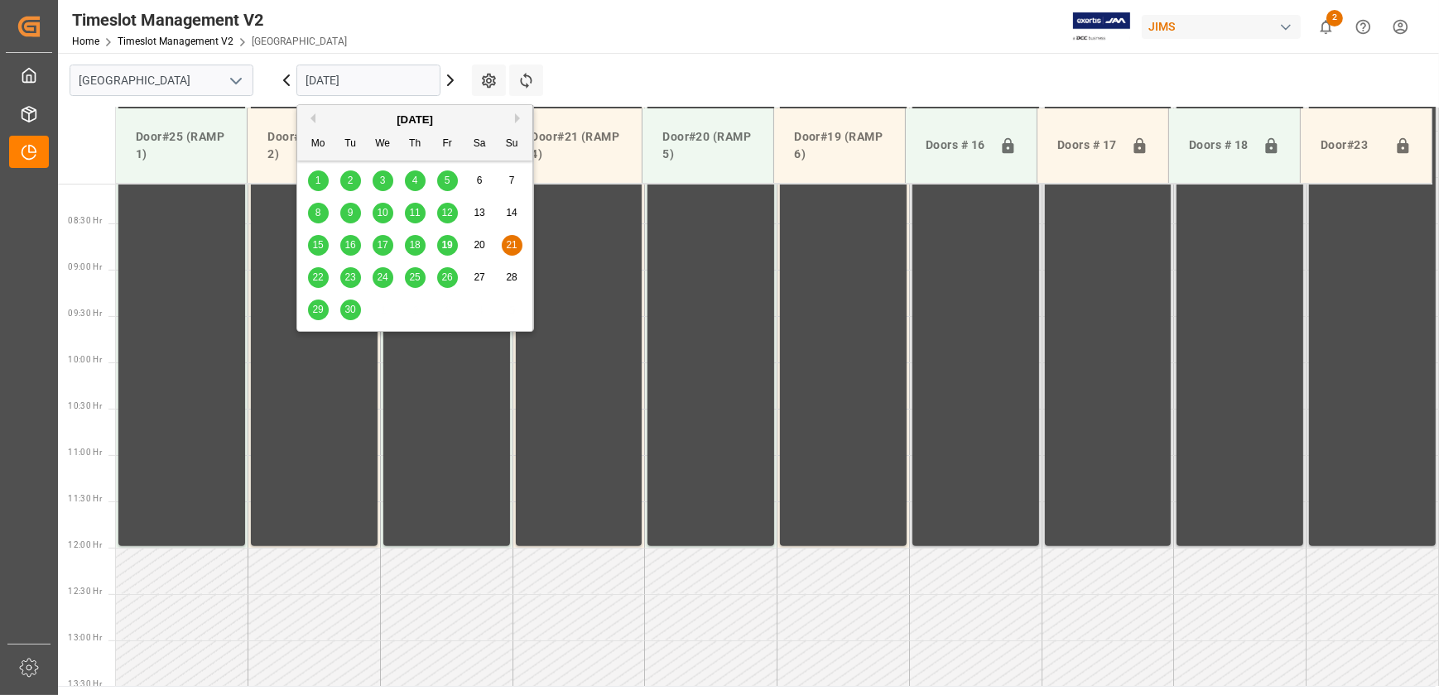
click at [345, 280] on span "23" at bounding box center [349, 278] width 11 height 12
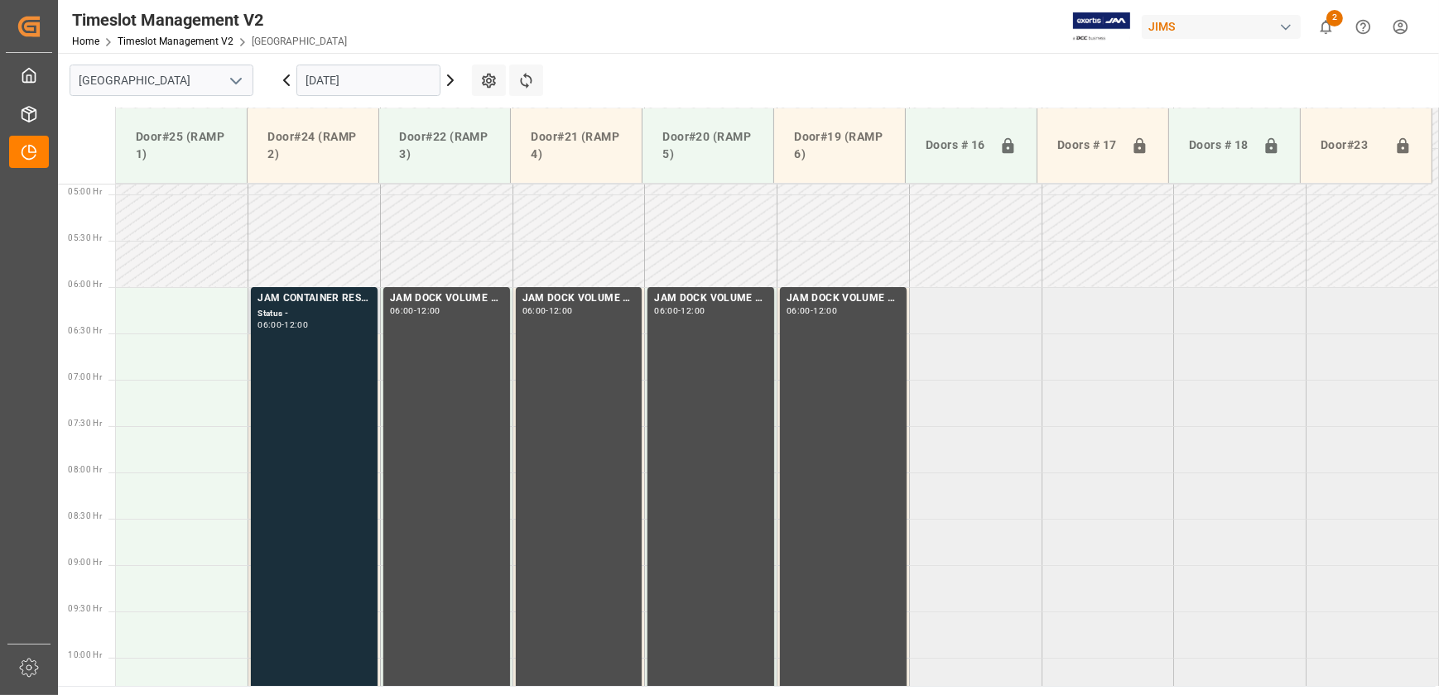
scroll to position [447, 0]
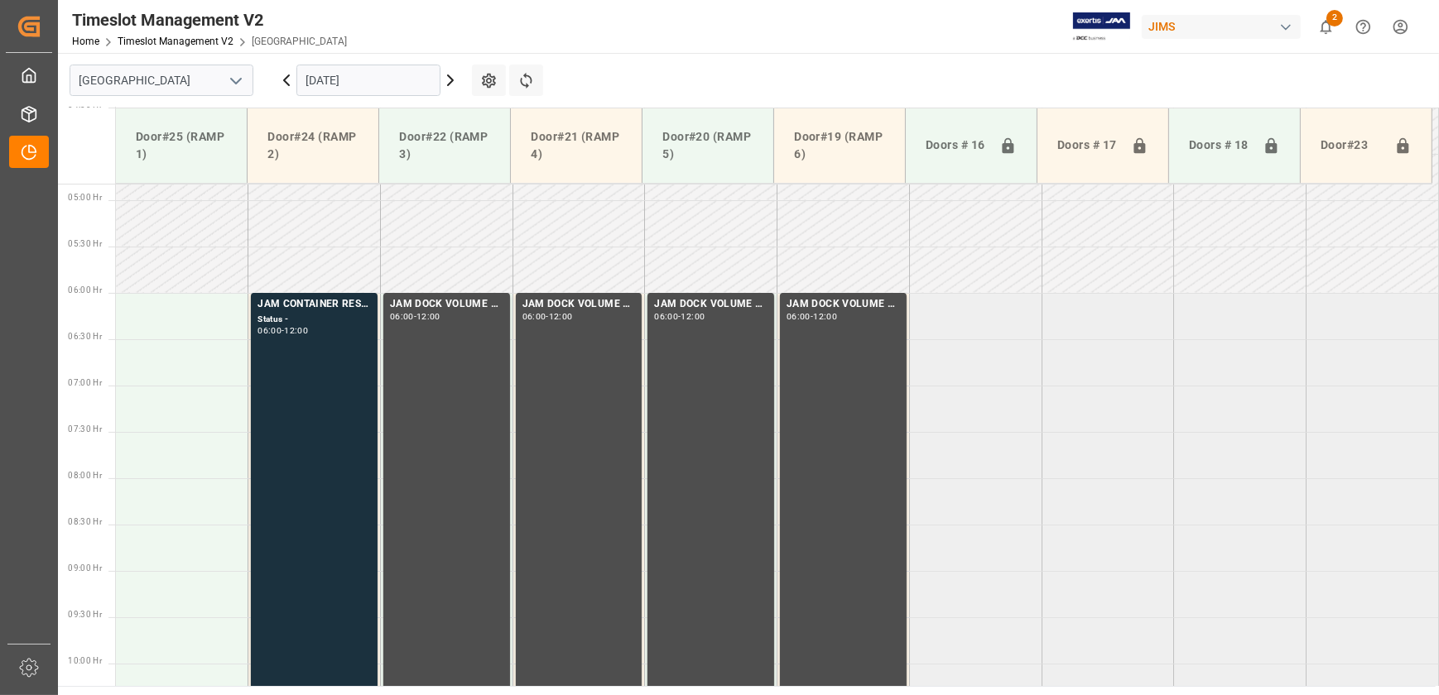
click at [457, 83] on icon at bounding box center [450, 80] width 20 height 20
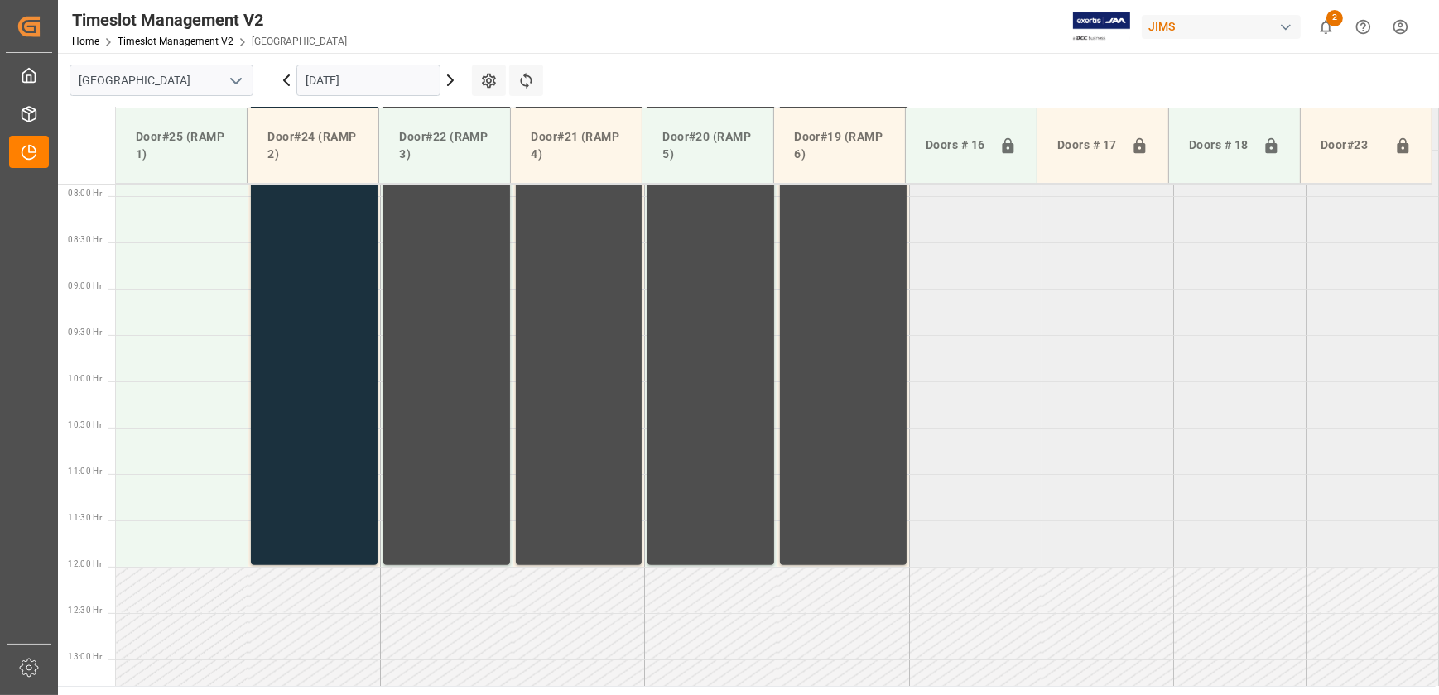
scroll to position [748, 0]
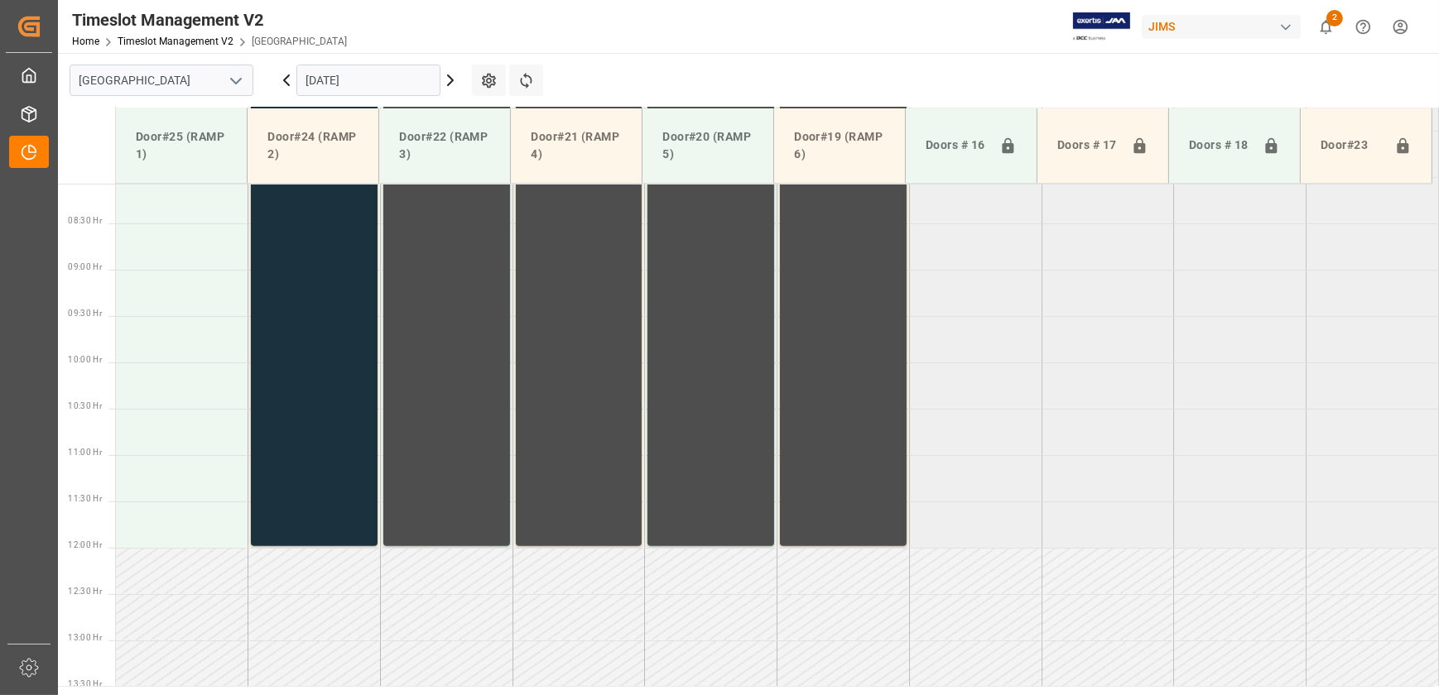
click at [457, 83] on icon at bounding box center [450, 80] width 20 height 20
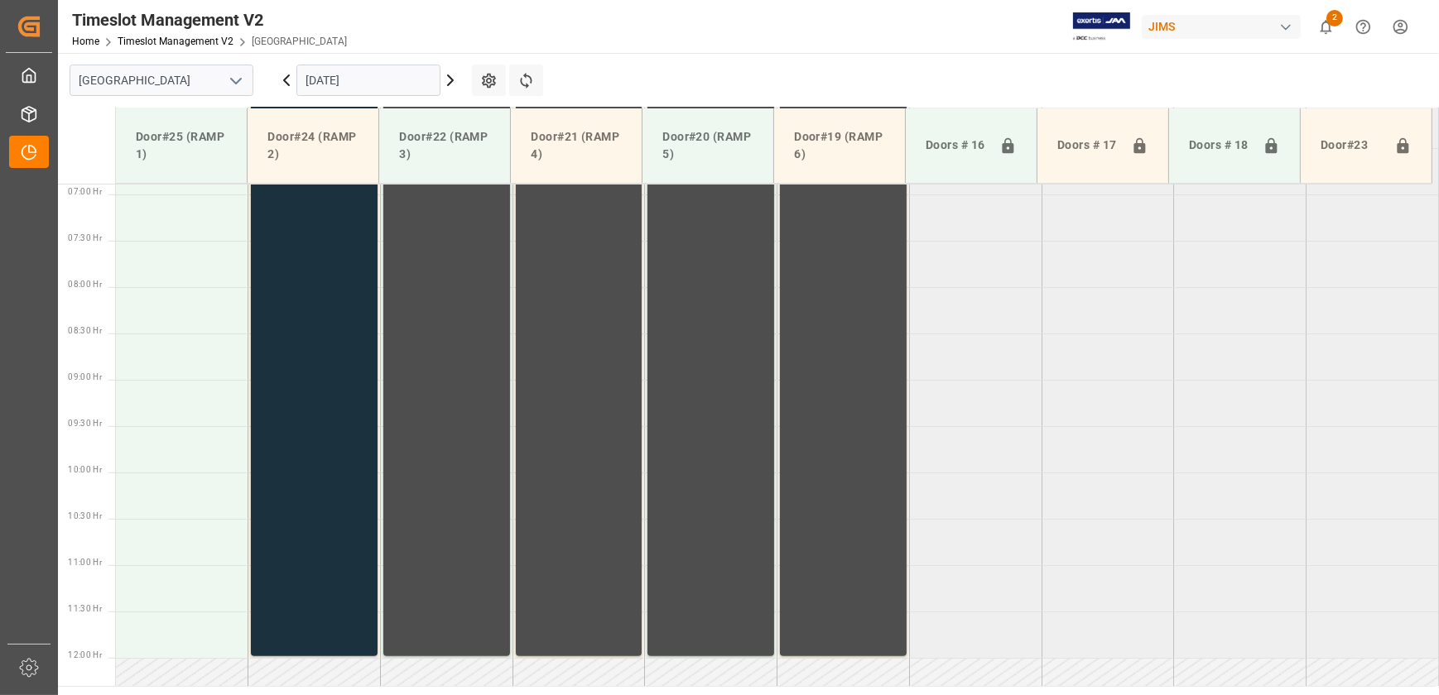
scroll to position [447, 0]
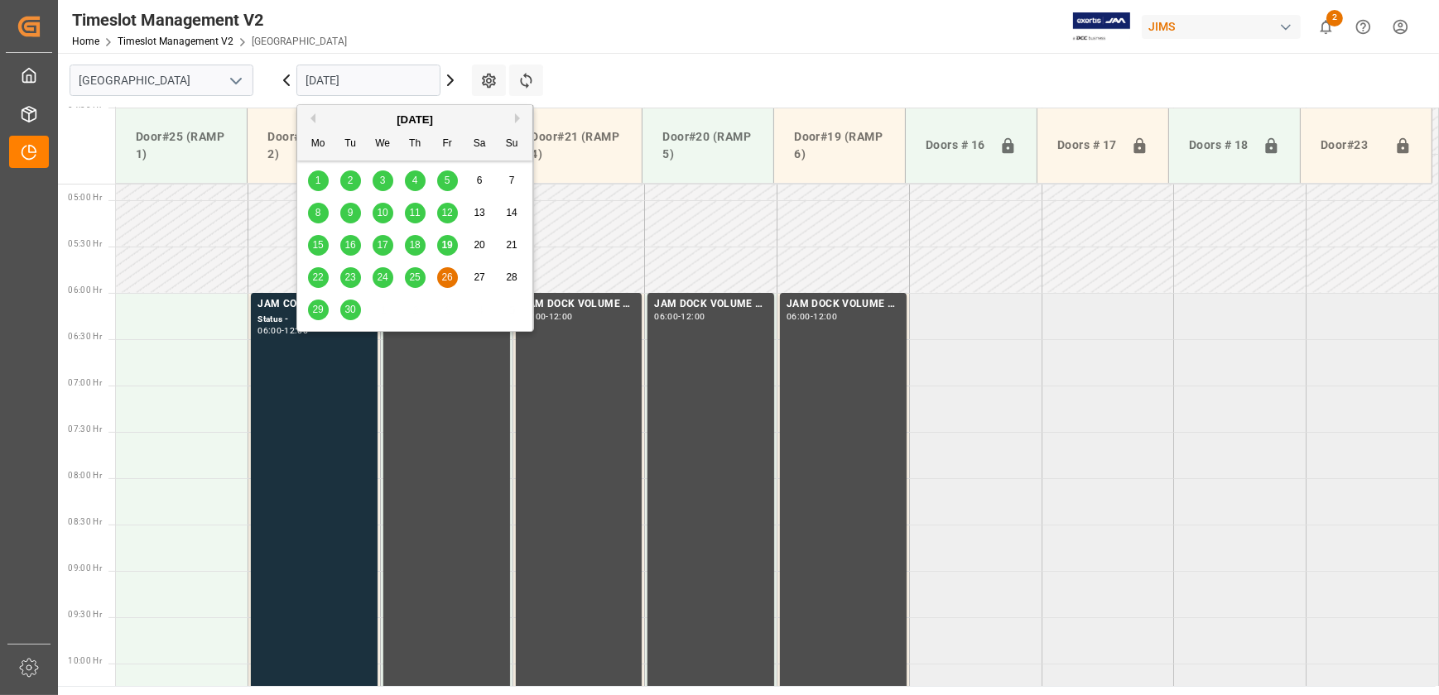
click at [372, 79] on input "[DATE]" at bounding box center [368, 80] width 144 height 31
click at [450, 245] on span "19" at bounding box center [446, 245] width 11 height 12
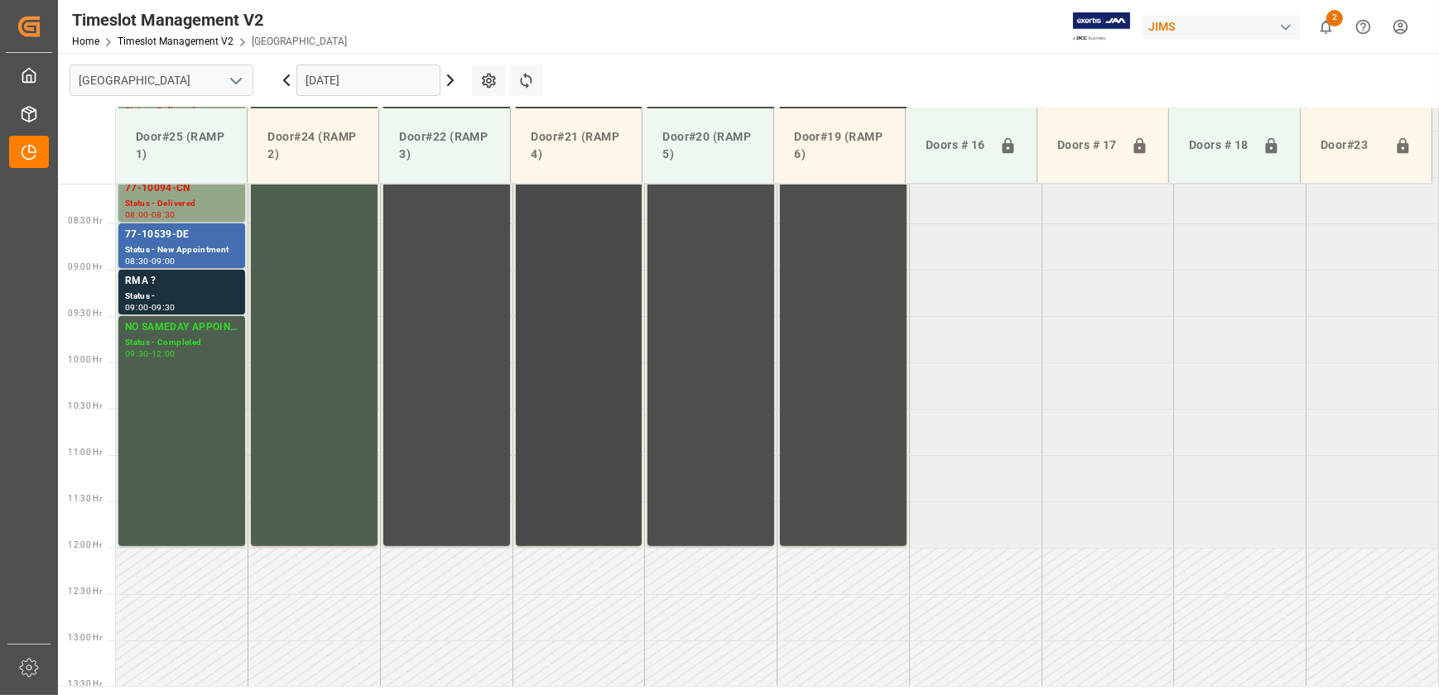
scroll to position [522, 0]
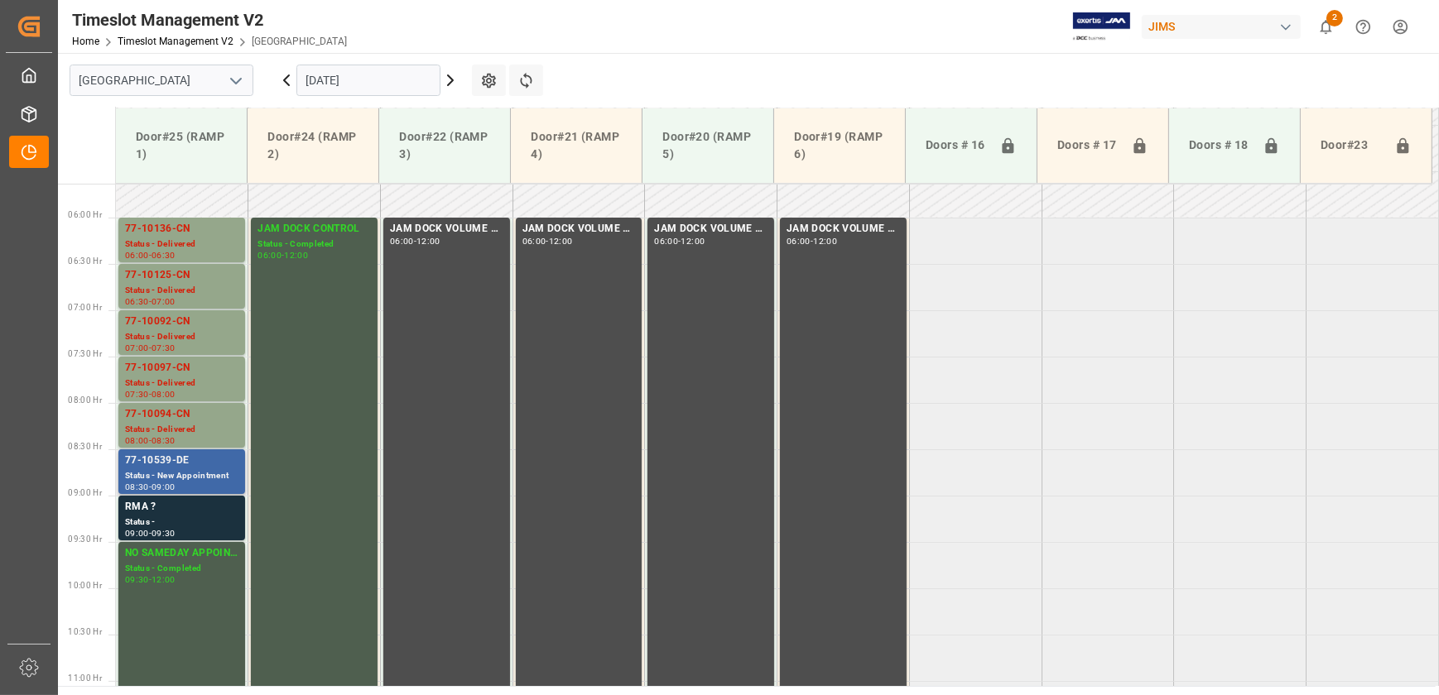
click at [215, 472] on div "Status - New Appointment" at bounding box center [181, 476] width 113 height 14
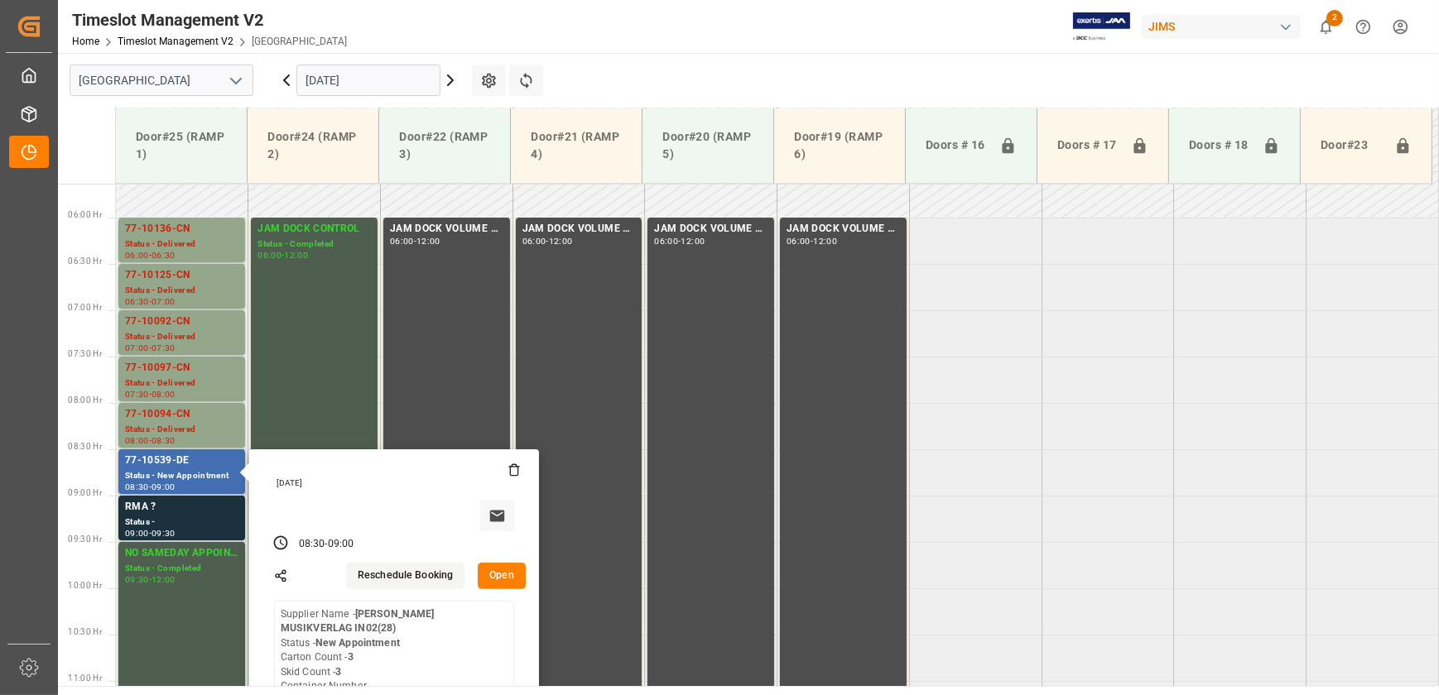
click at [507, 571] on button "Open" at bounding box center [502, 576] width 48 height 26
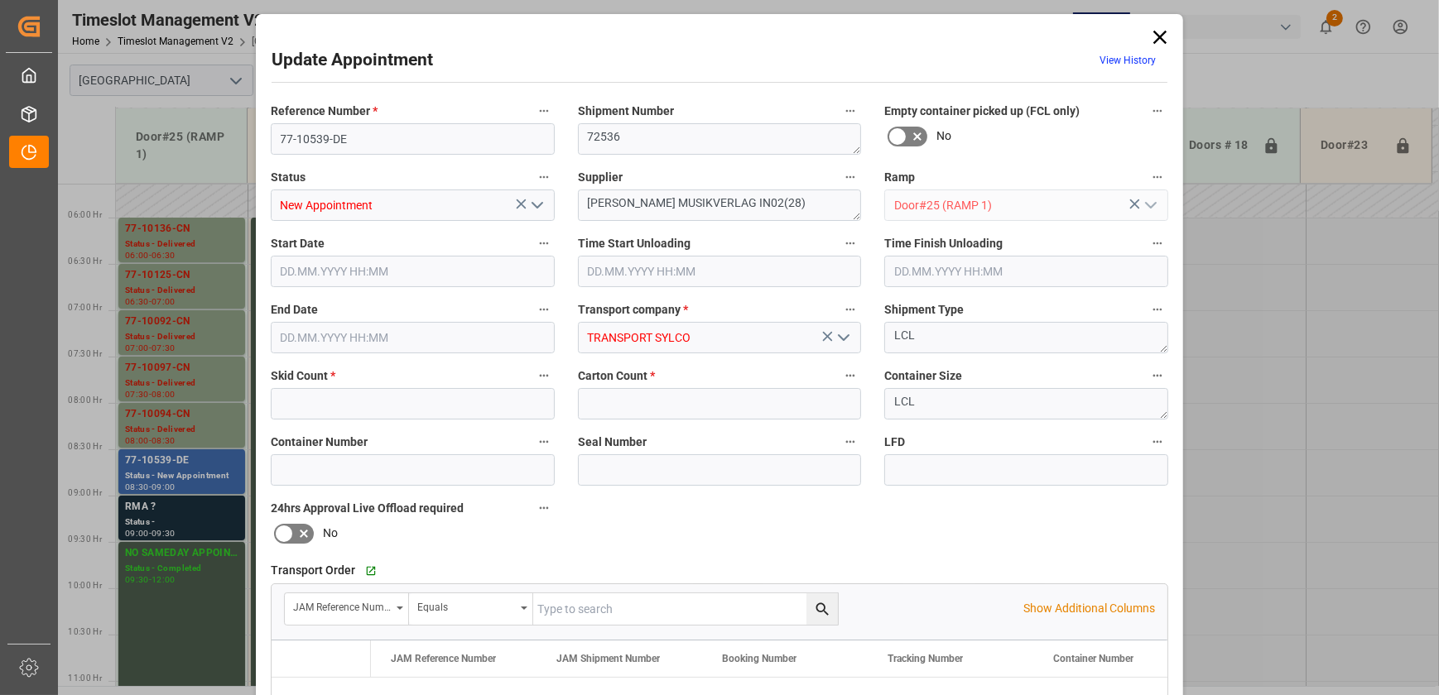
type input "3"
type input "[DATE] 08:30"
type input "[DATE] 09:00"
type input "[DATE] 12:11"
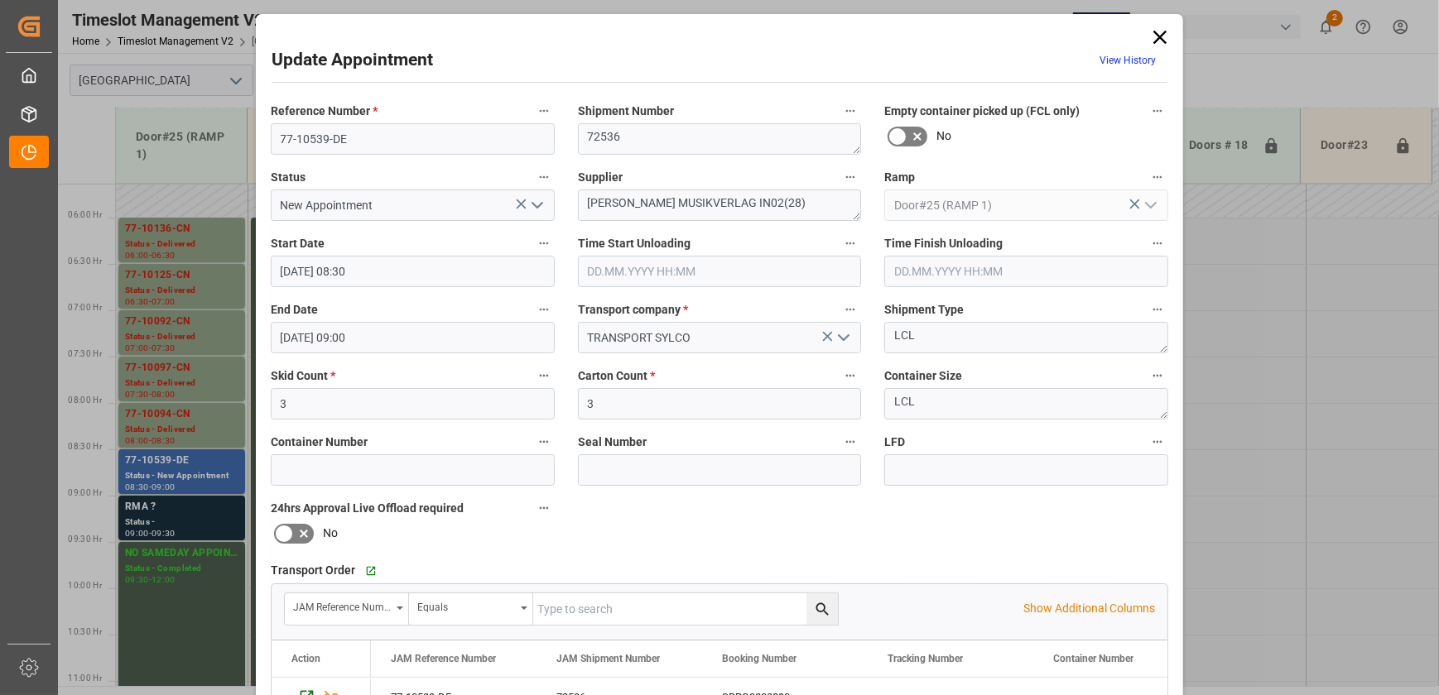
click at [1143, 32] on div "Update Appointment View History Reference Number * 77-10539-DE Shipment Number …" at bounding box center [719, 503] width 919 height 970
click at [1183, 41] on div "Update Appointment View History Reference Number * 77-10539-DE Shipment Number …" at bounding box center [719, 347] width 1439 height 695
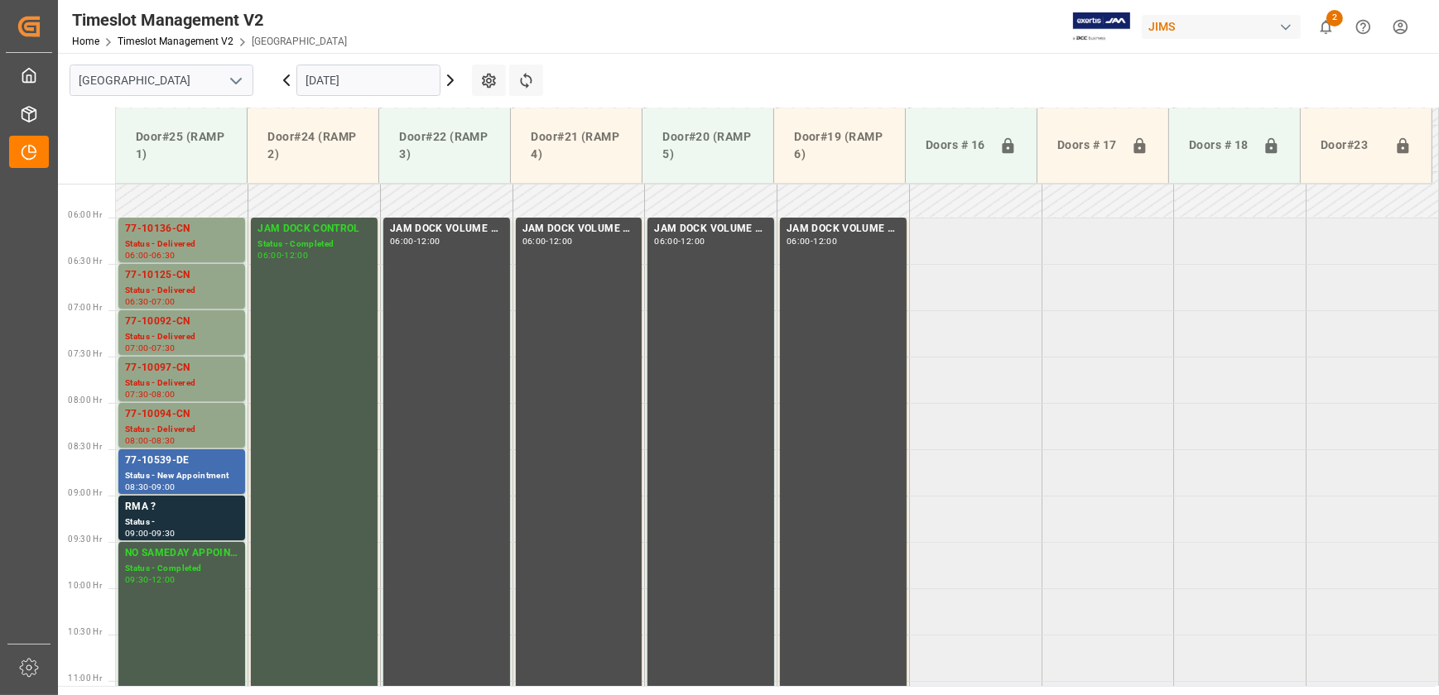
click at [679, 57] on main "[GEOGRAPHIC_DATA] [DATE] Settings Refresh Time Slots Door#25 (RAMP 1) Door#24 (…" at bounding box center [747, 369] width 1378 height 633
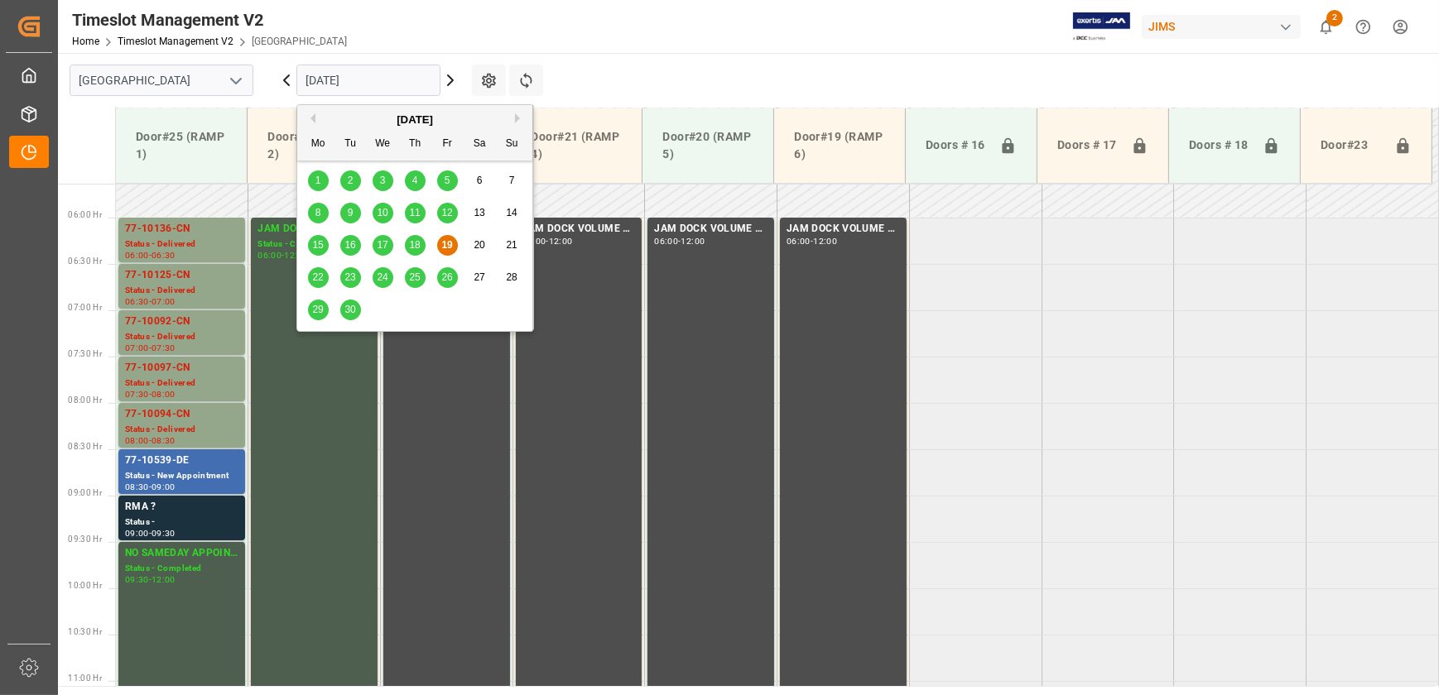
click at [382, 84] on input "[DATE]" at bounding box center [368, 80] width 144 height 31
click at [315, 277] on span "22" at bounding box center [317, 278] width 11 height 12
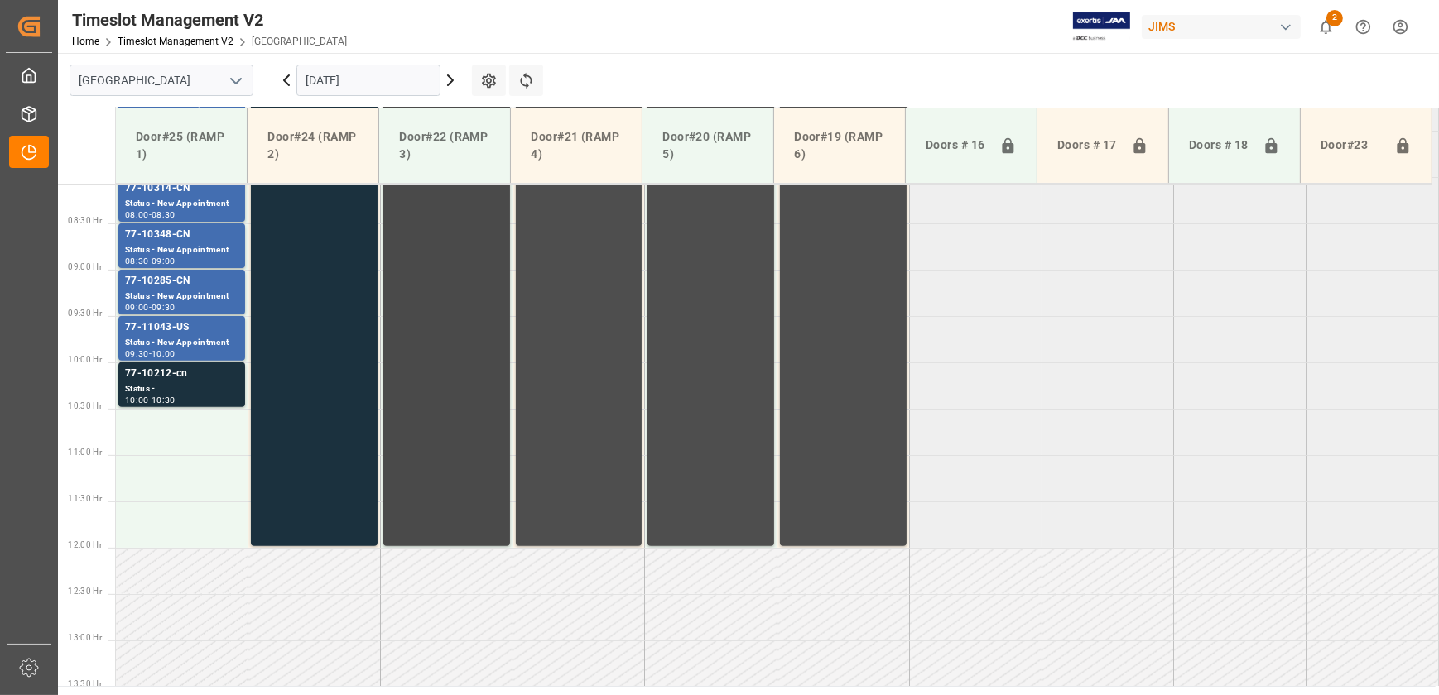
scroll to position [673, 0]
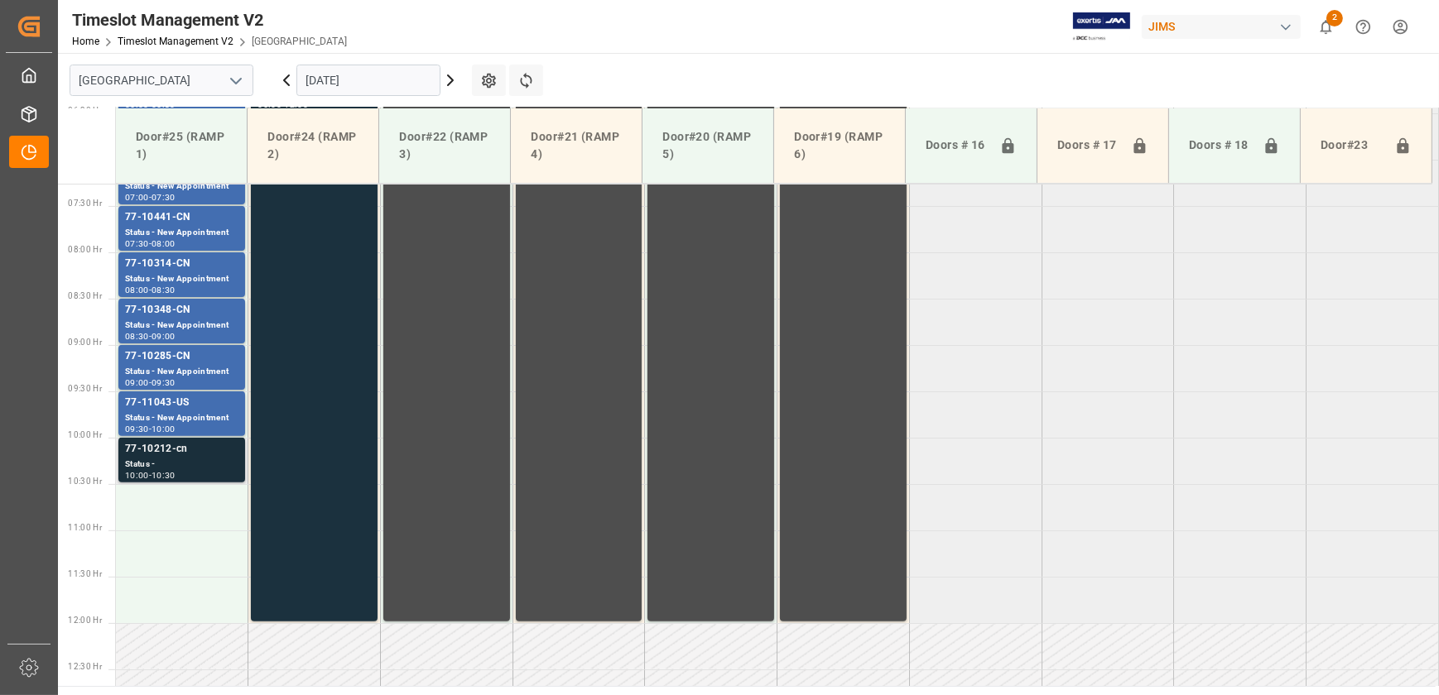
click at [152, 439] on div "77-10212-cn Status - 10:00 - 10:30" at bounding box center [181, 460] width 127 height 45
click at [208, 451] on div "77-10212-cn" at bounding box center [181, 449] width 113 height 17
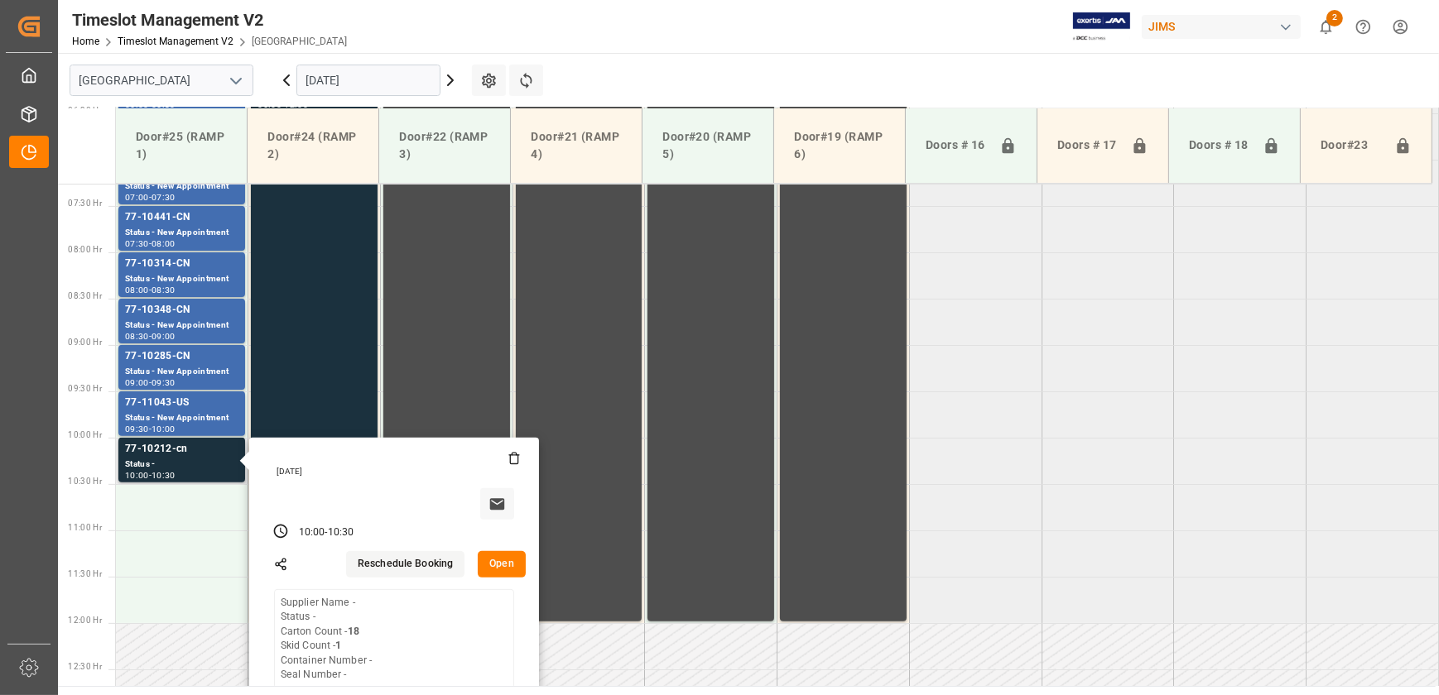
click at [507, 555] on button "Open" at bounding box center [502, 564] width 48 height 26
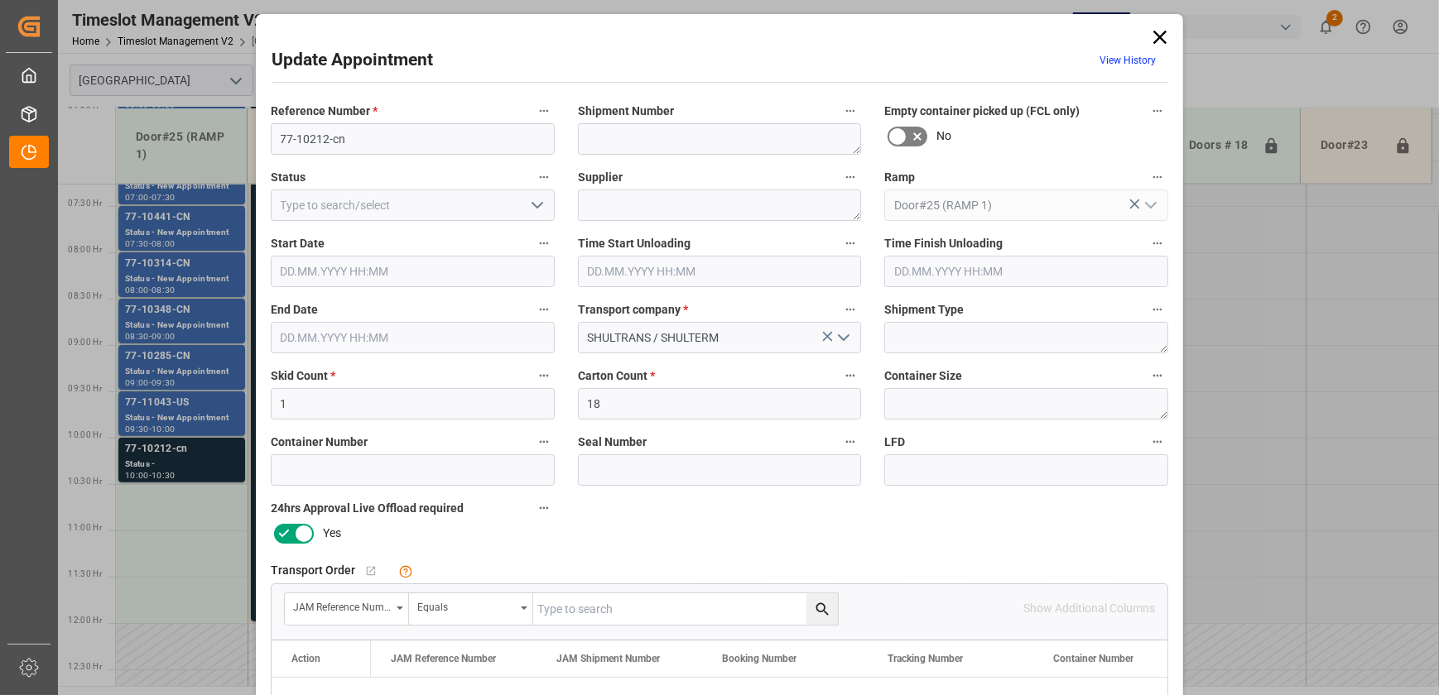
type input "[DATE] 10:00"
type input "[DATE] 10:30"
type input "[DATE] 12:59"
click at [320, 138] on input "77-10212-cn" at bounding box center [413, 138] width 284 height 31
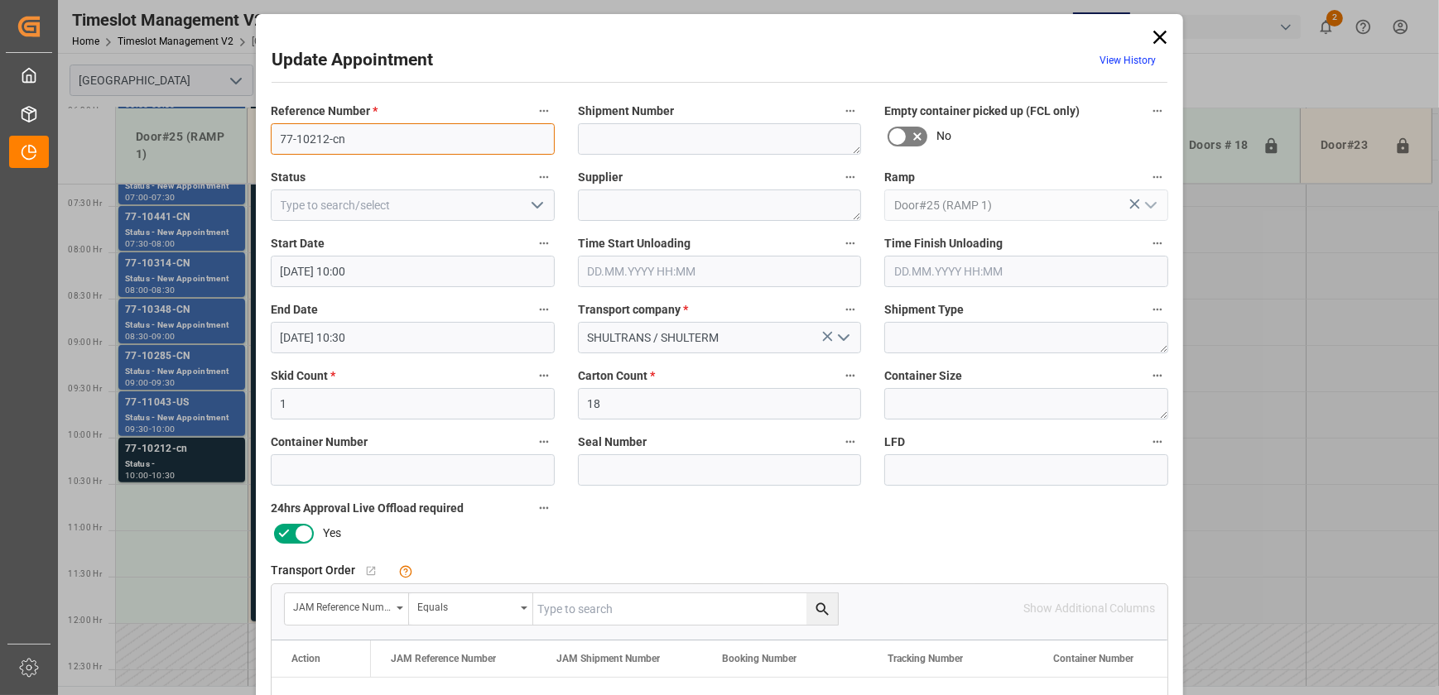
click at [320, 138] on input "77-10212-cn" at bounding box center [413, 138] width 284 height 31
click at [1165, 36] on icon at bounding box center [1159, 37] width 23 height 23
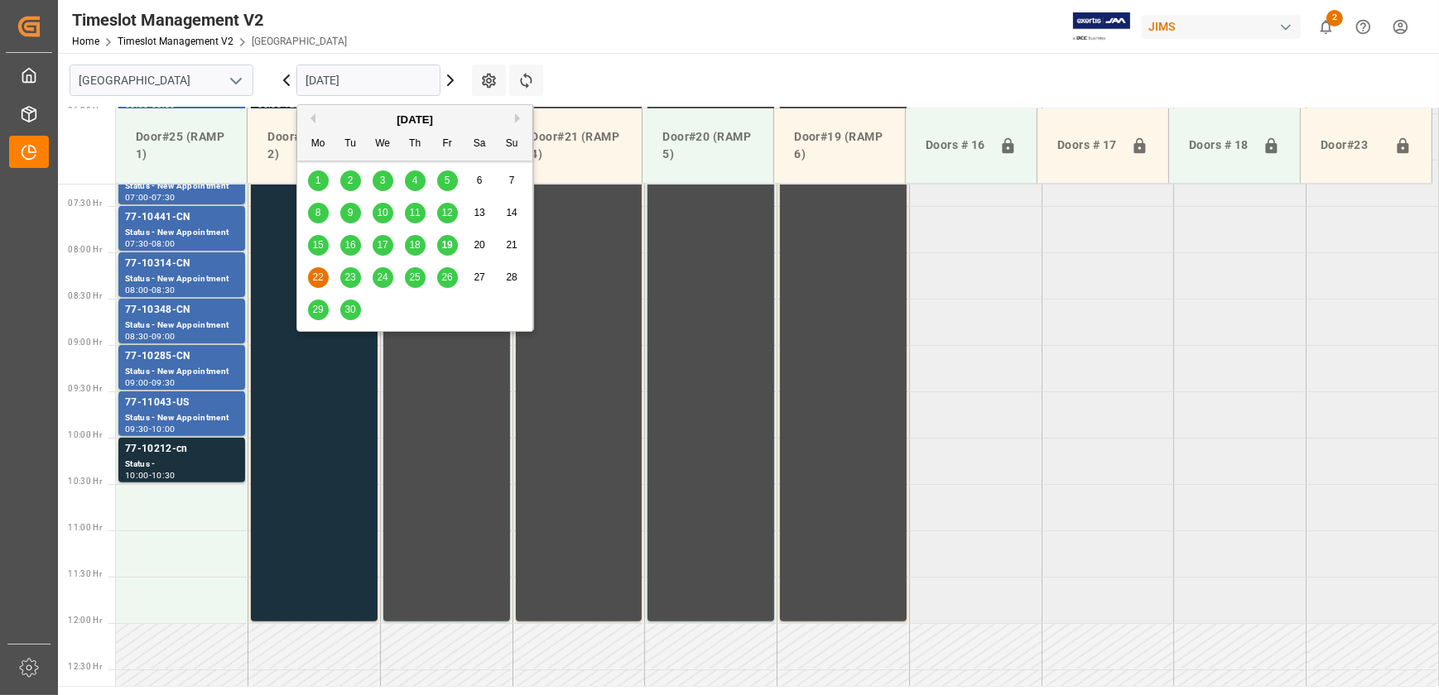
click at [344, 84] on input "[DATE]" at bounding box center [368, 80] width 144 height 31
click at [354, 277] on span "23" at bounding box center [349, 278] width 11 height 12
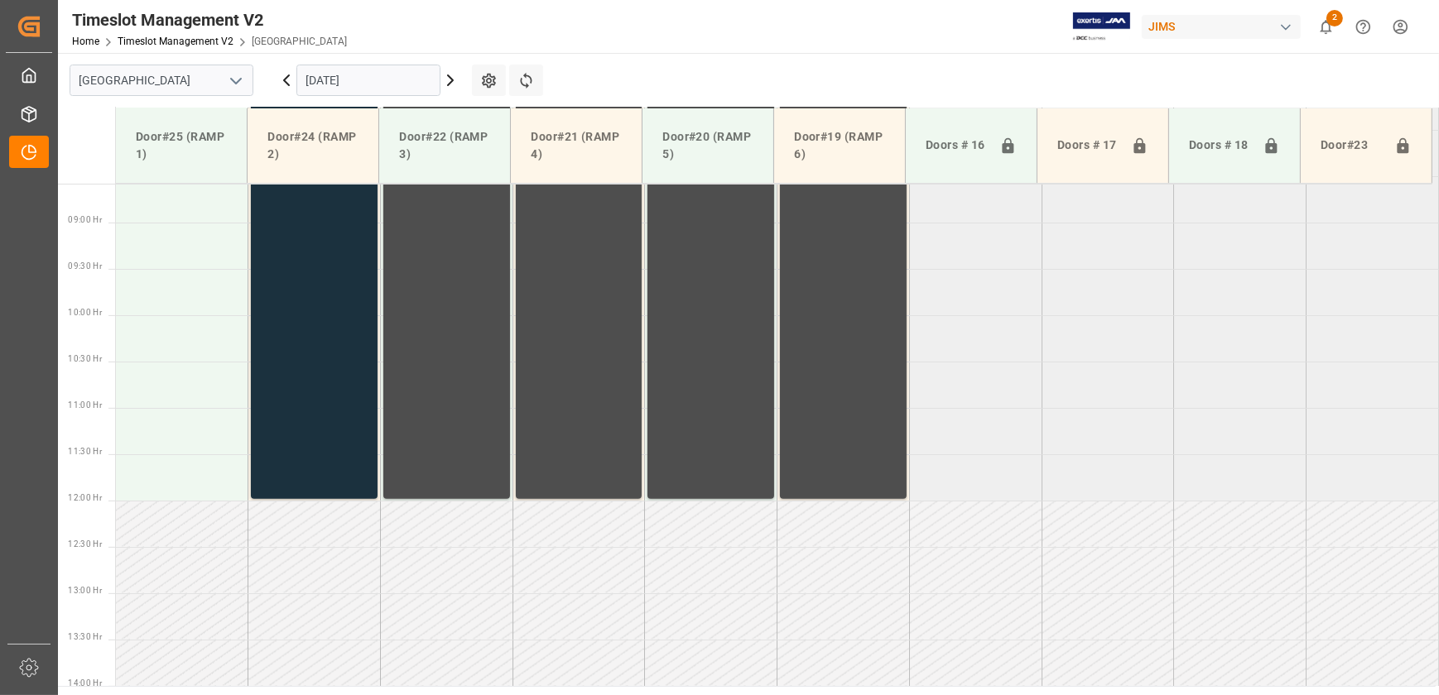
scroll to position [841, 0]
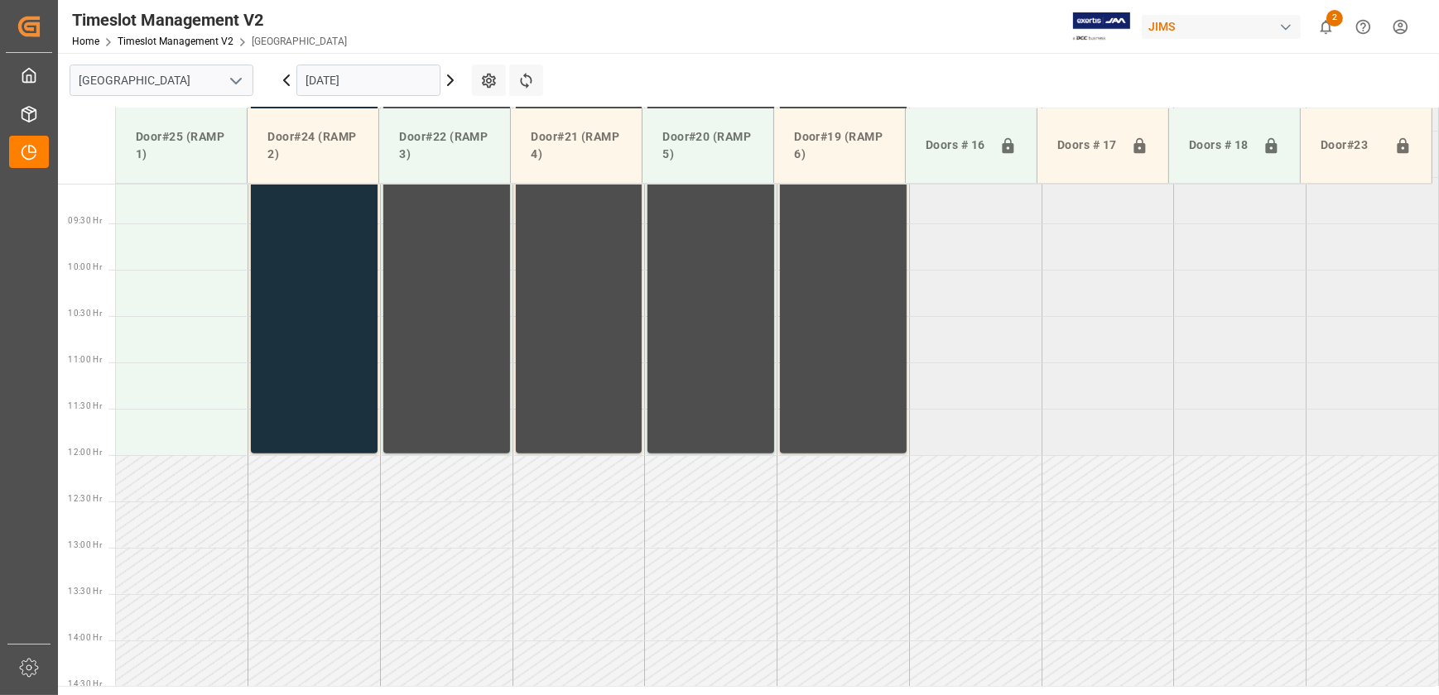
click at [287, 82] on icon at bounding box center [286, 80] width 20 height 20
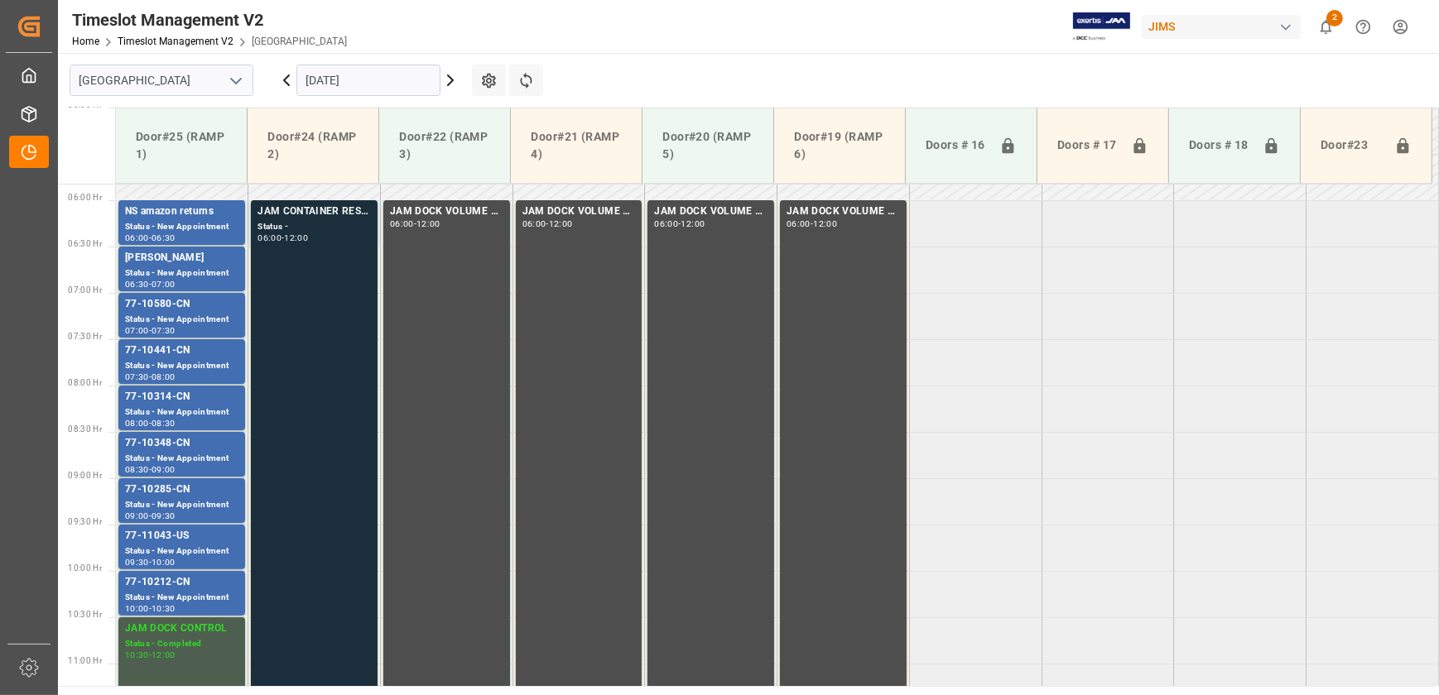
scroll to position [690, 0]
